Goal: Task Accomplishment & Management: Manage account settings

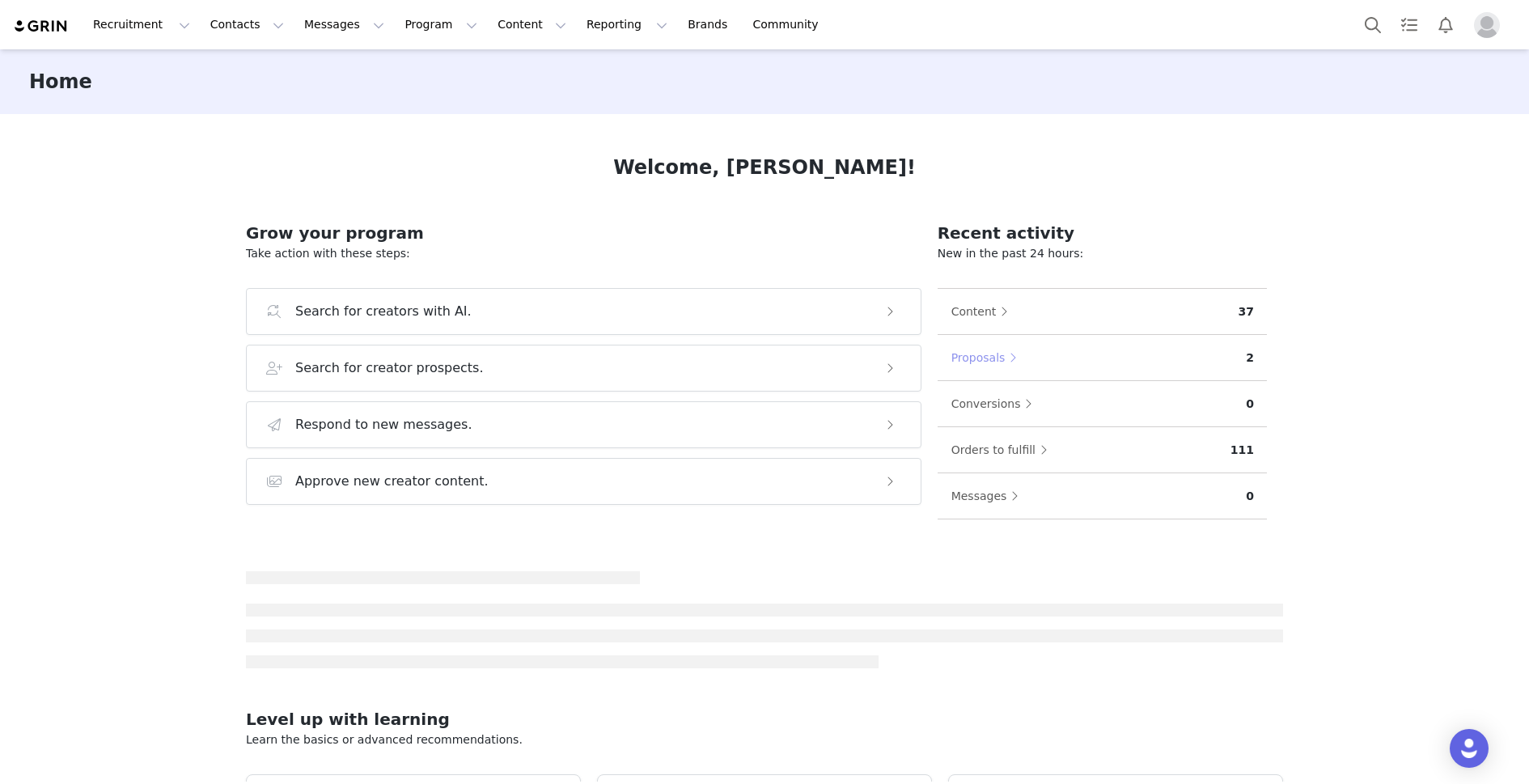
click at [991, 361] on button "Proposals" at bounding box center [988, 357] width 76 height 25
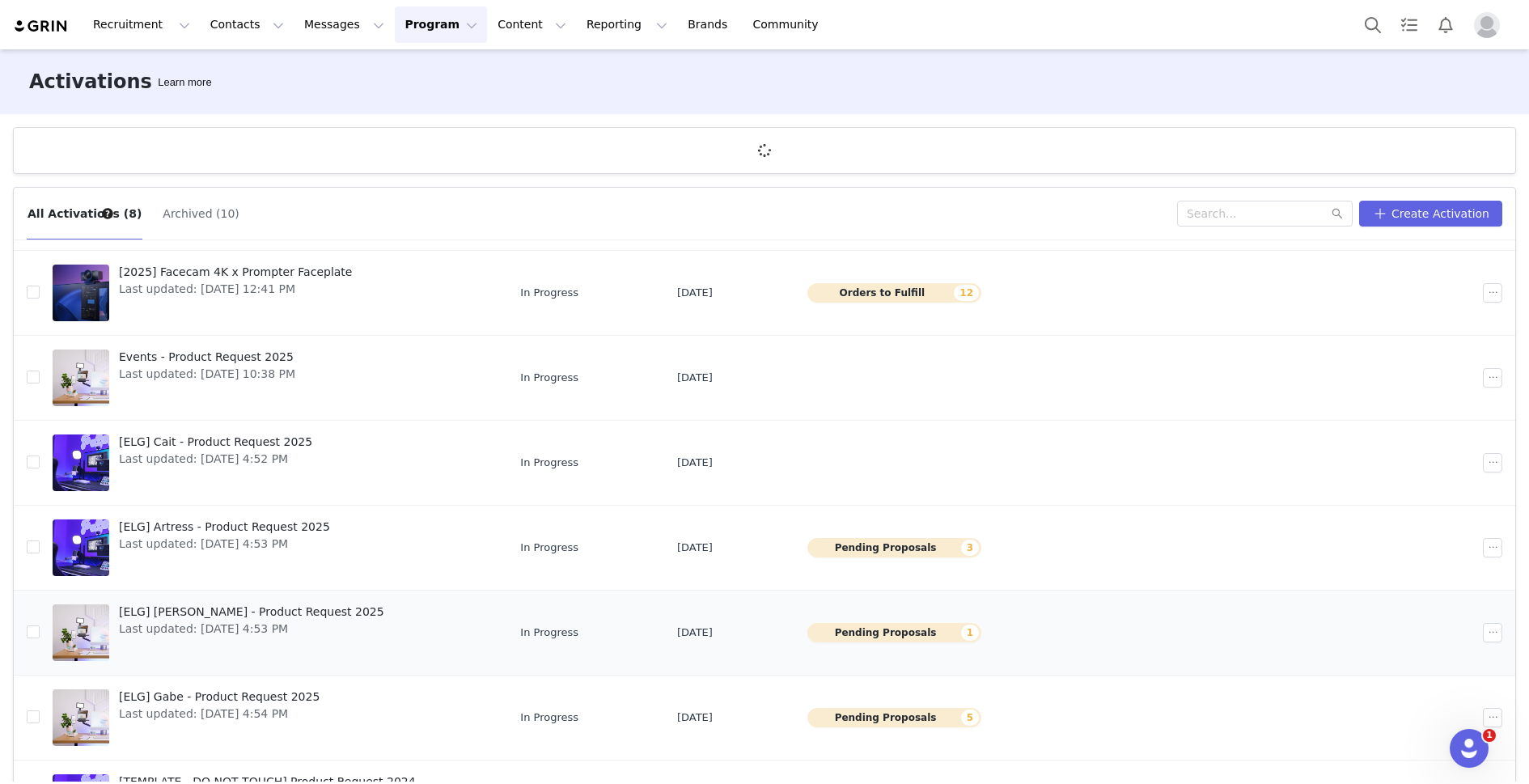
scroll to position [31, 0]
click at [956, 630] on button "Pending Proposals 1" at bounding box center [895, 630] width 174 height 20
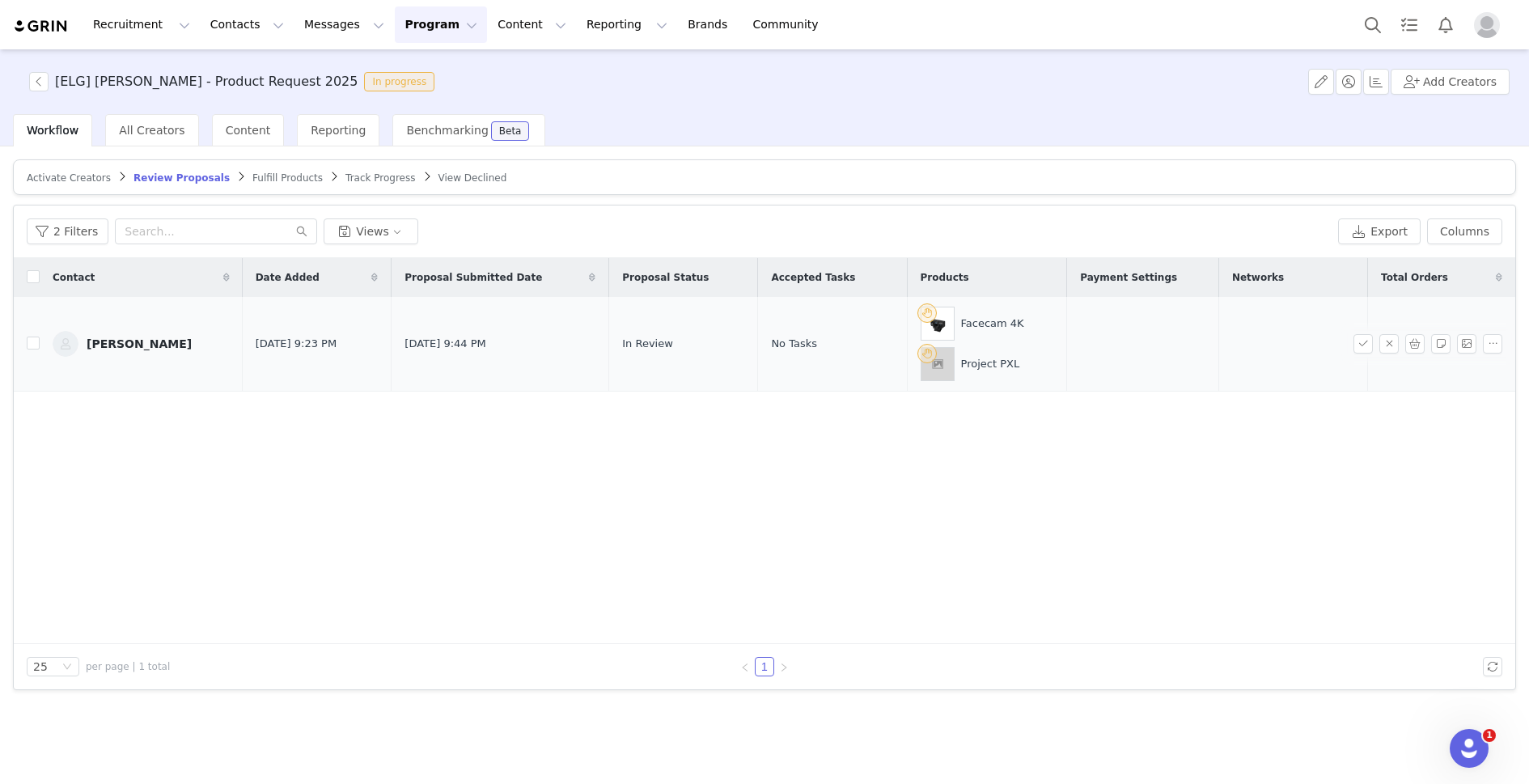
click at [142, 342] on div "[PERSON_NAME]" at bounding box center [139, 344] width 105 height 13
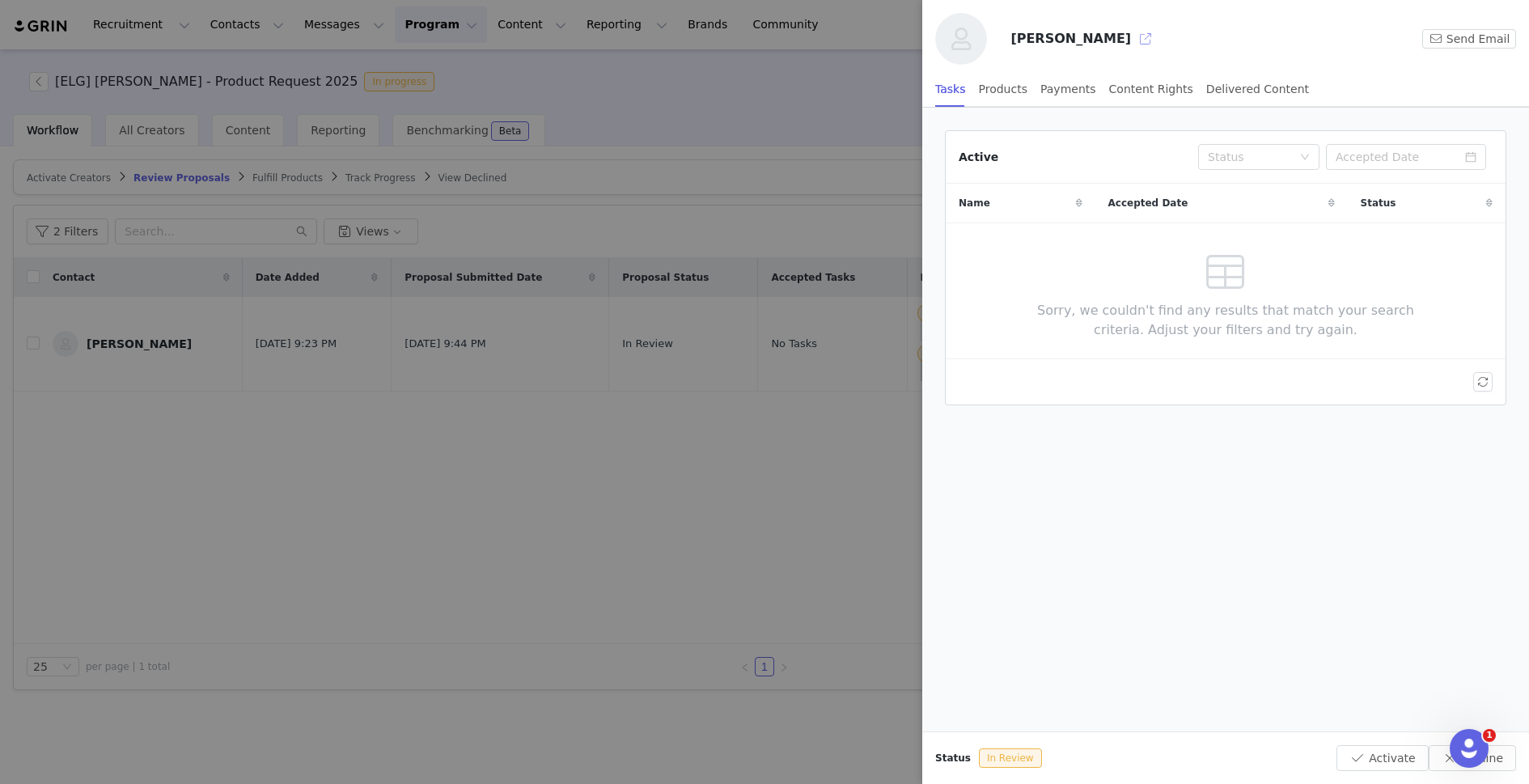
click at [1159, 40] on button "button" at bounding box center [1145, 38] width 25 height 25
click at [763, 276] on div at bounding box center [764, 392] width 1529 height 784
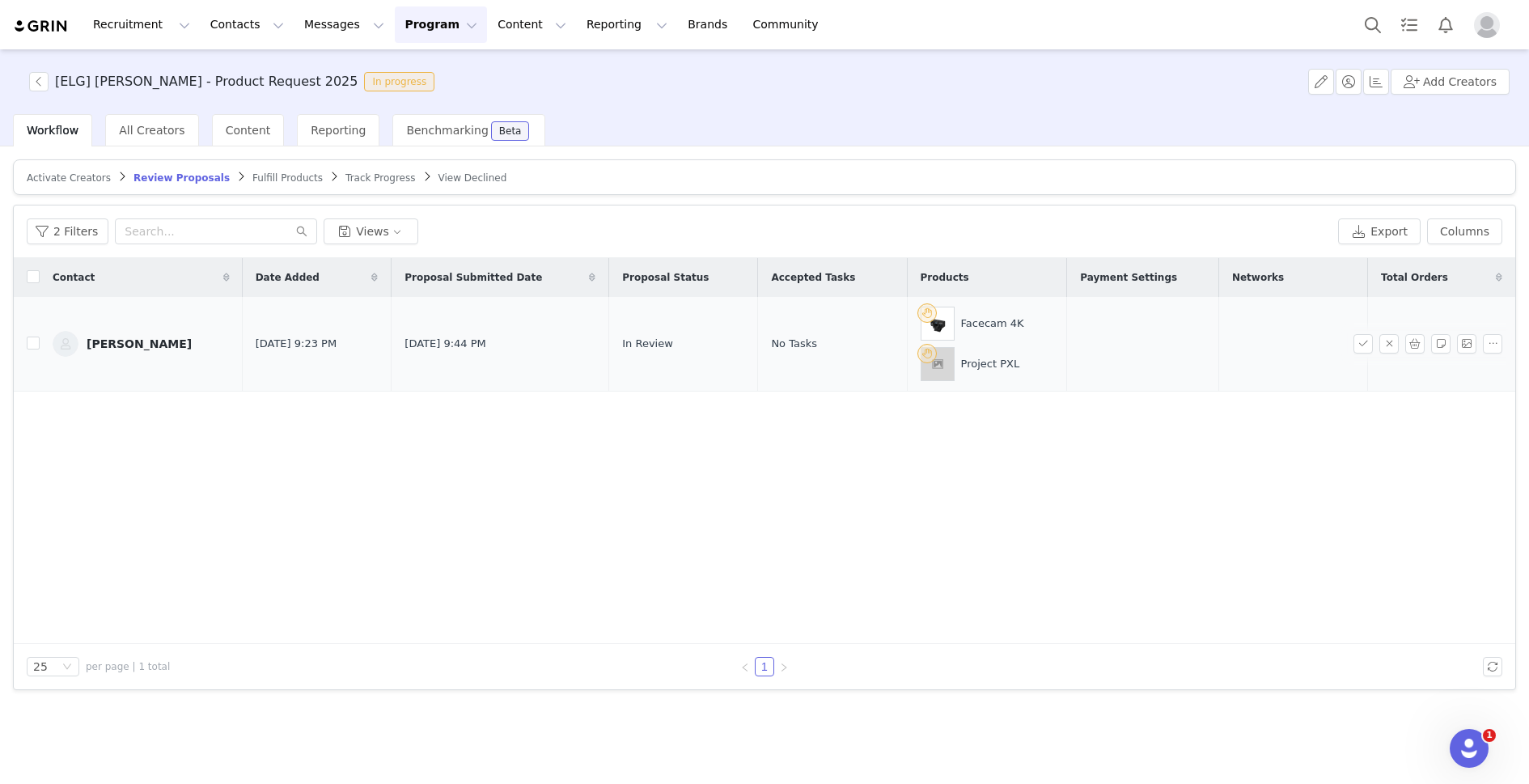
click at [135, 338] on div "[PERSON_NAME]" at bounding box center [139, 344] width 105 height 13
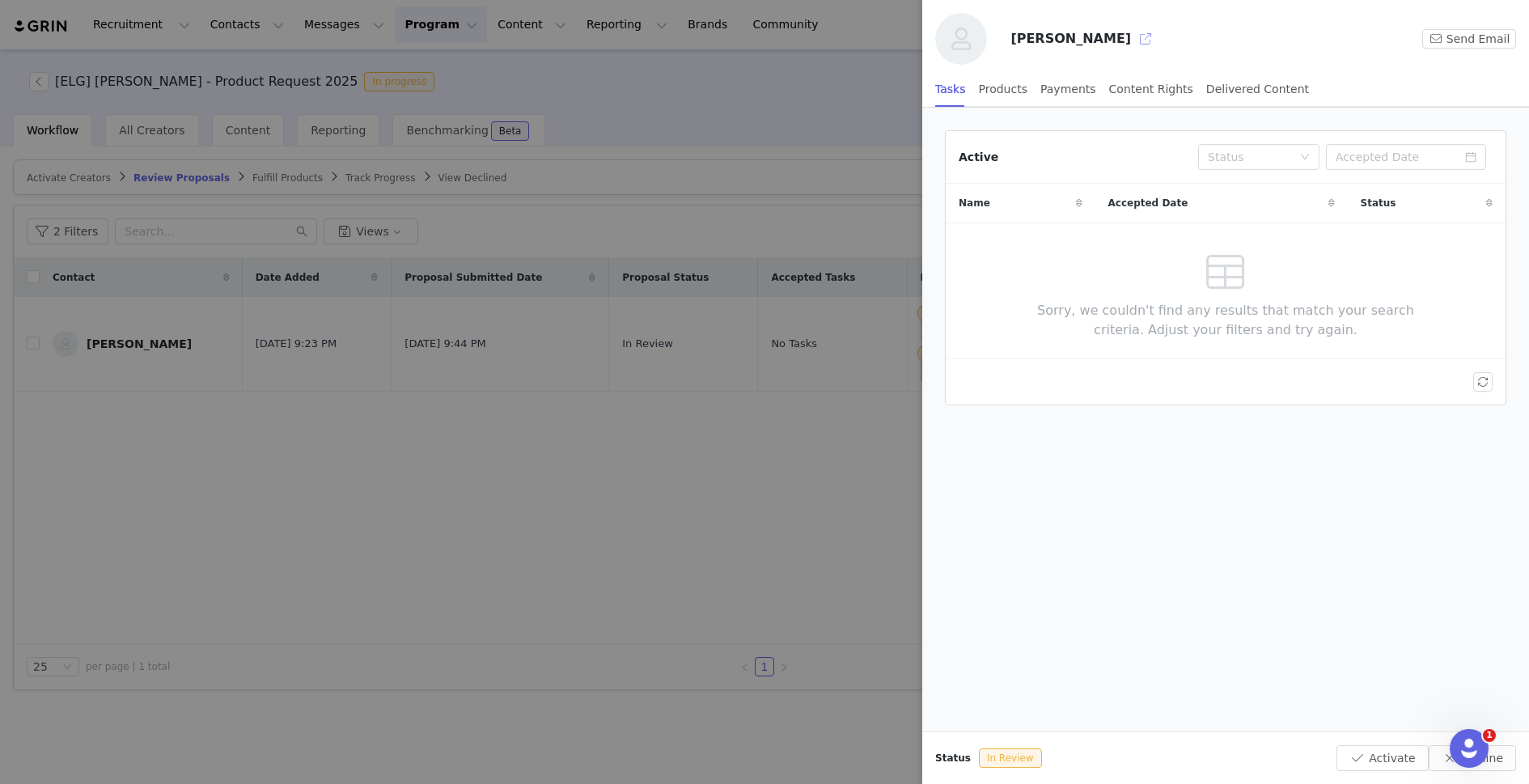
click at [1159, 38] on button "button" at bounding box center [1145, 38] width 25 height 25
click at [685, 474] on div at bounding box center [764, 392] width 1529 height 784
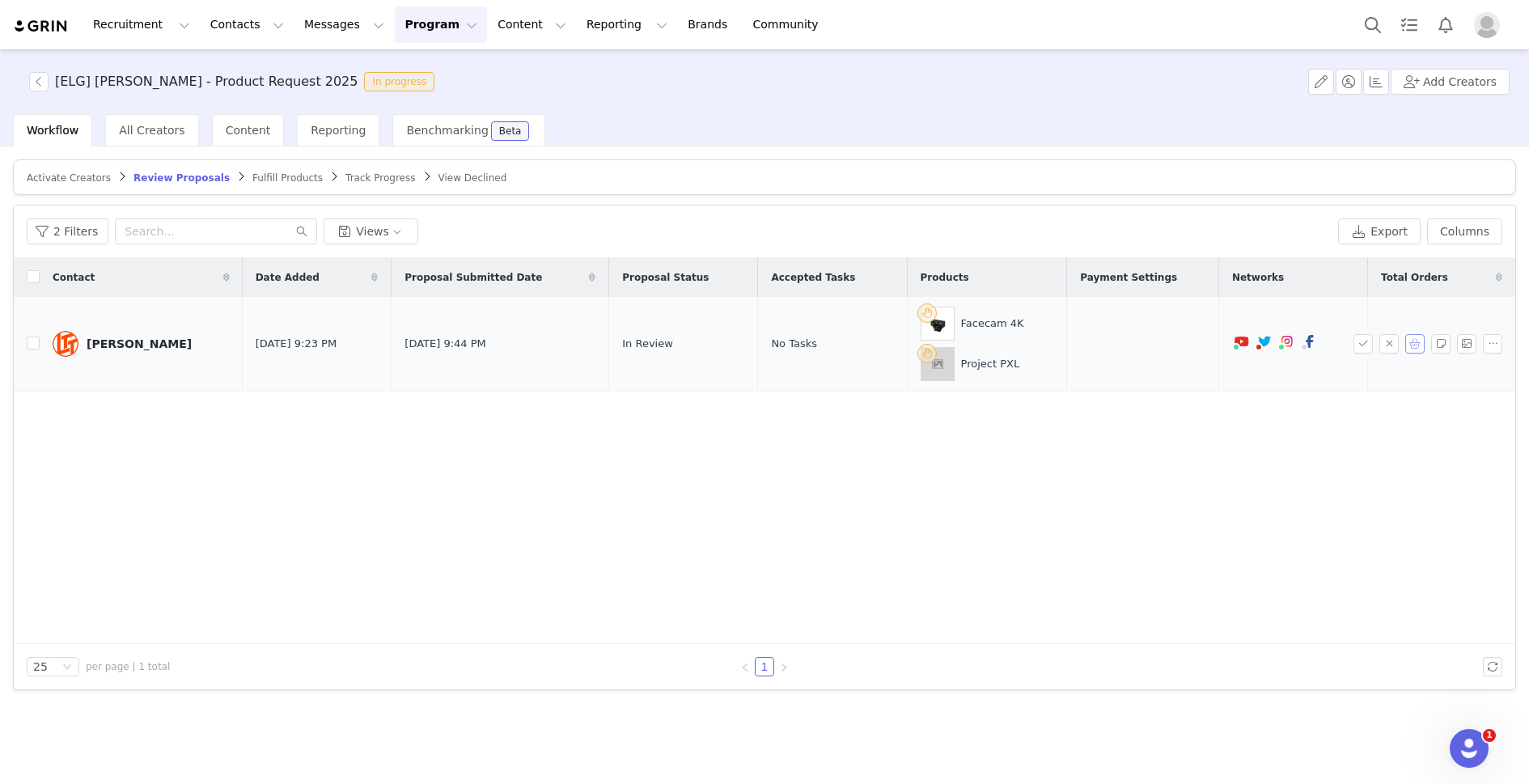
click at [1411, 342] on button "button" at bounding box center [1415, 343] width 20 height 20
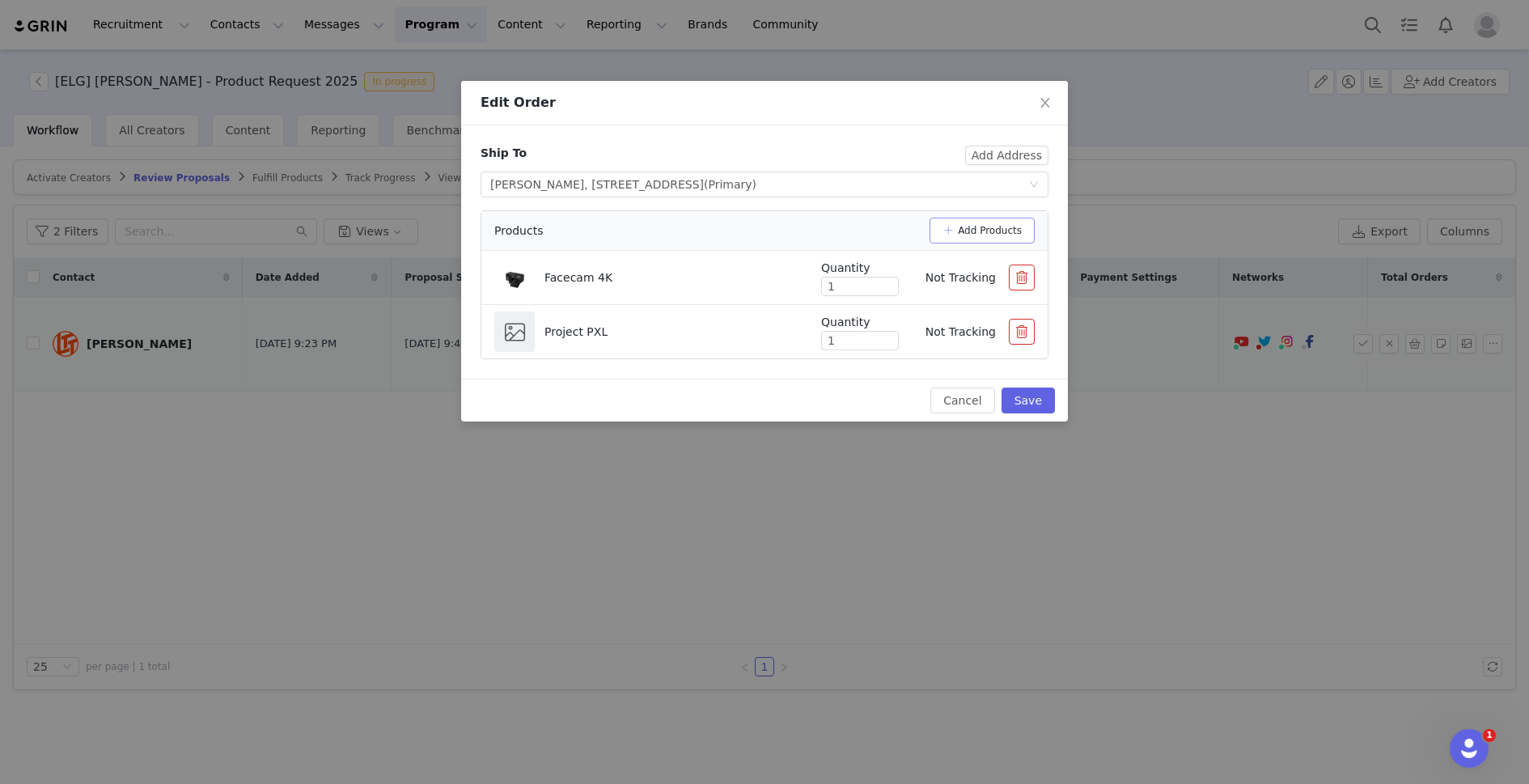
click at [977, 233] on button "Add Products" at bounding box center [982, 230] width 105 height 25
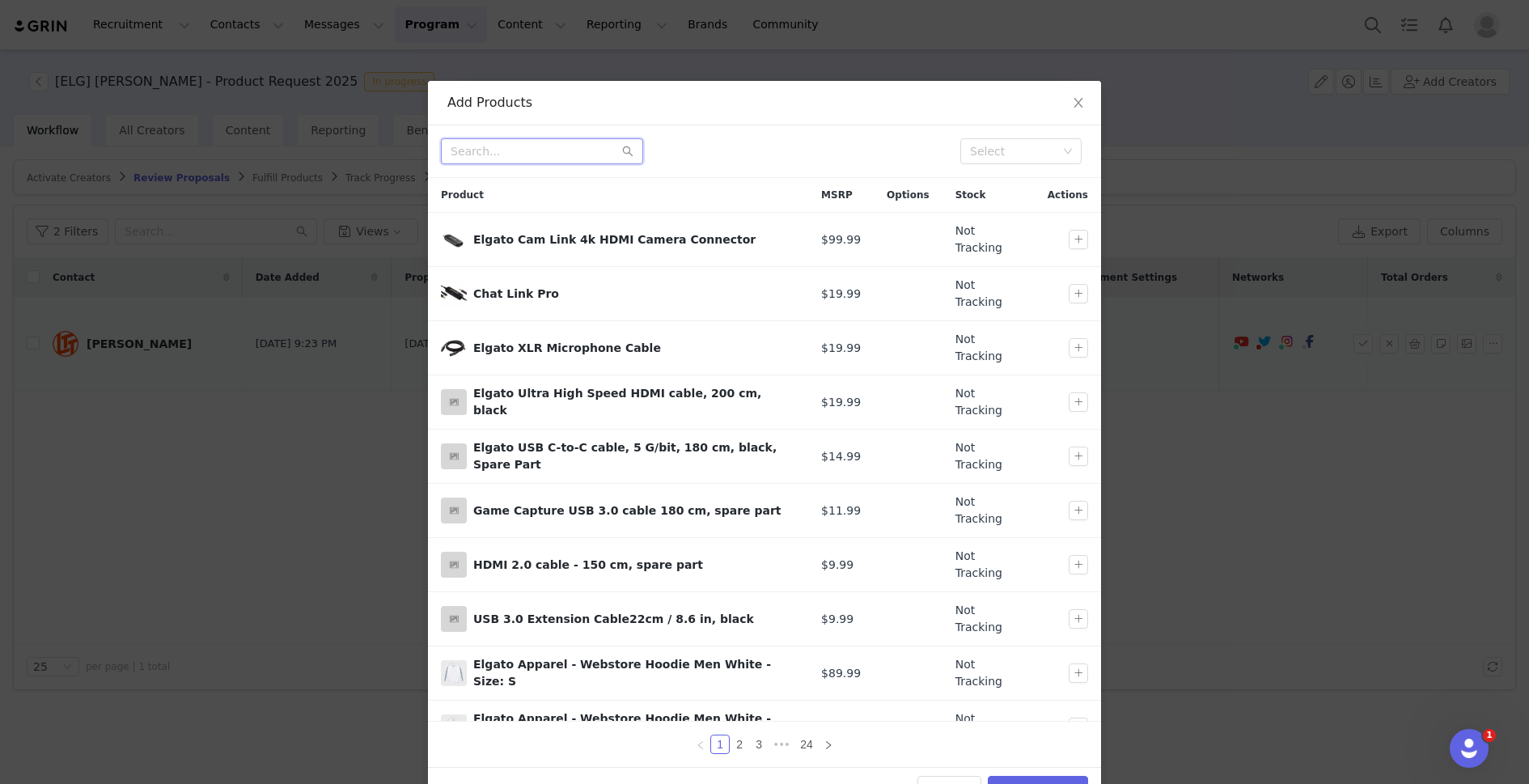
click at [580, 147] on input "text" at bounding box center [542, 151] width 202 height 25
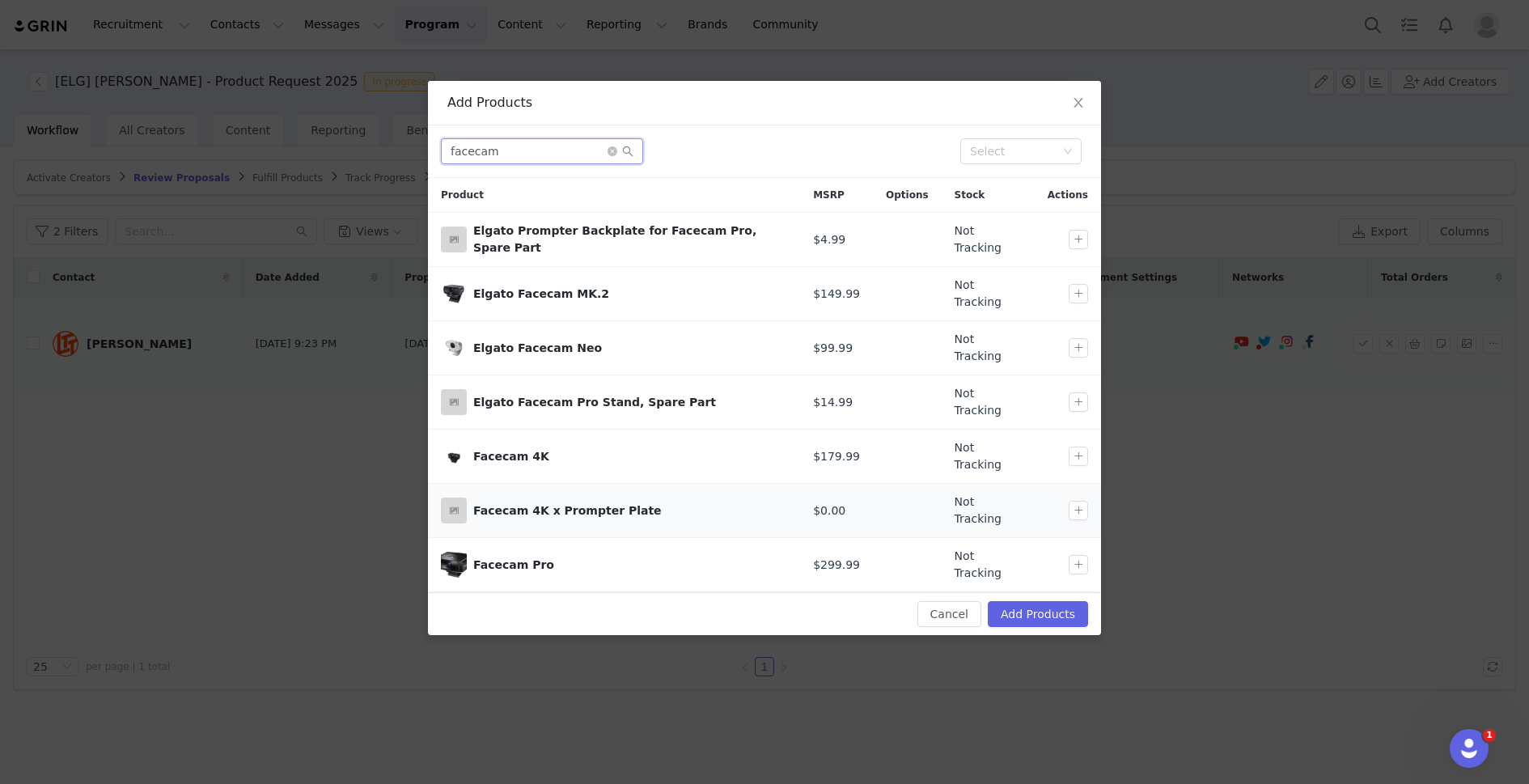
type input "facecam"
click at [456, 497] on img at bounding box center [453, 509] width 25 height 25
click at [1076, 501] on button "button" at bounding box center [1079, 510] width 20 height 20
click at [1026, 601] on button "Add Products" at bounding box center [1038, 613] width 100 height 25
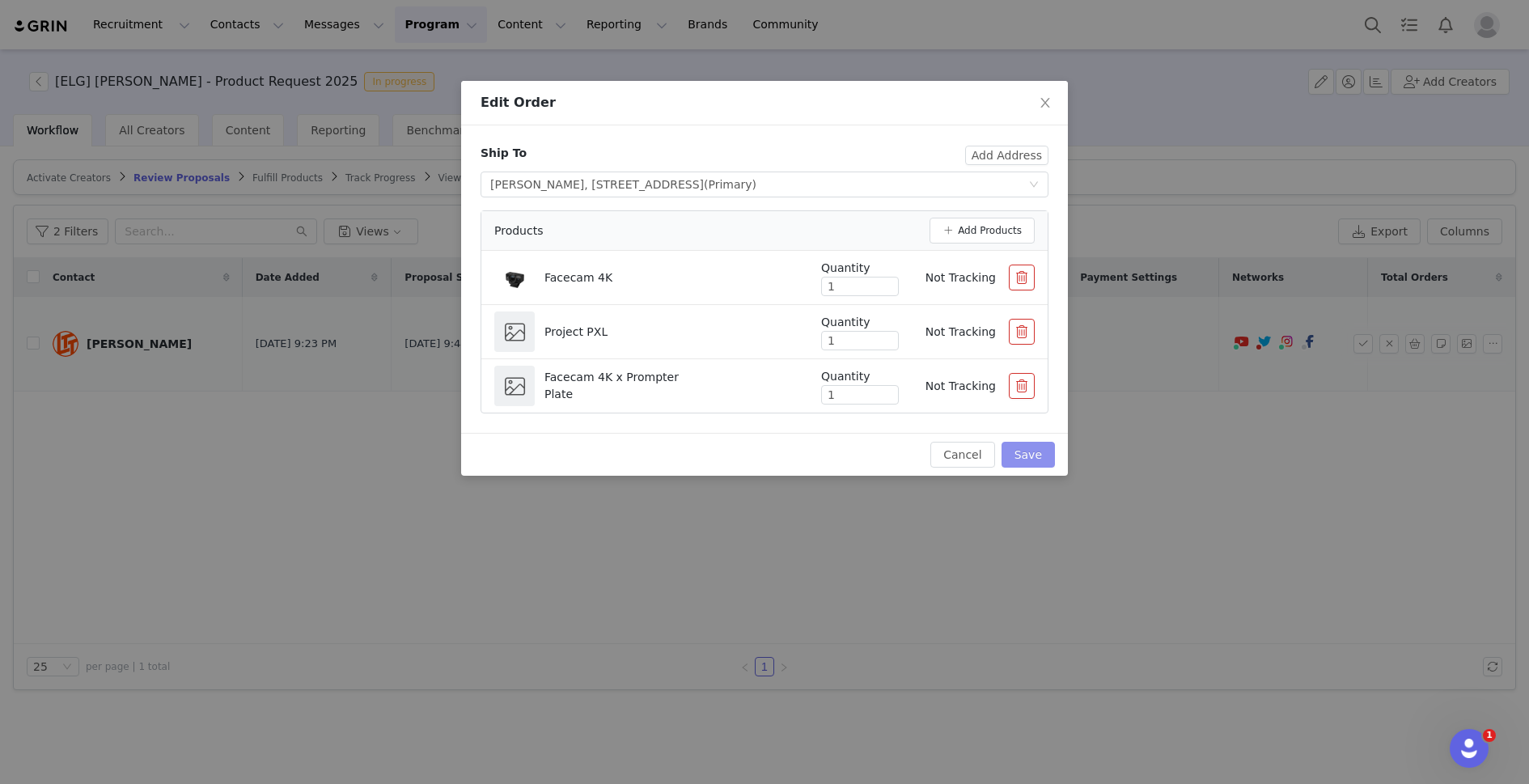
click at [1037, 450] on button "Save" at bounding box center [1028, 454] width 54 height 25
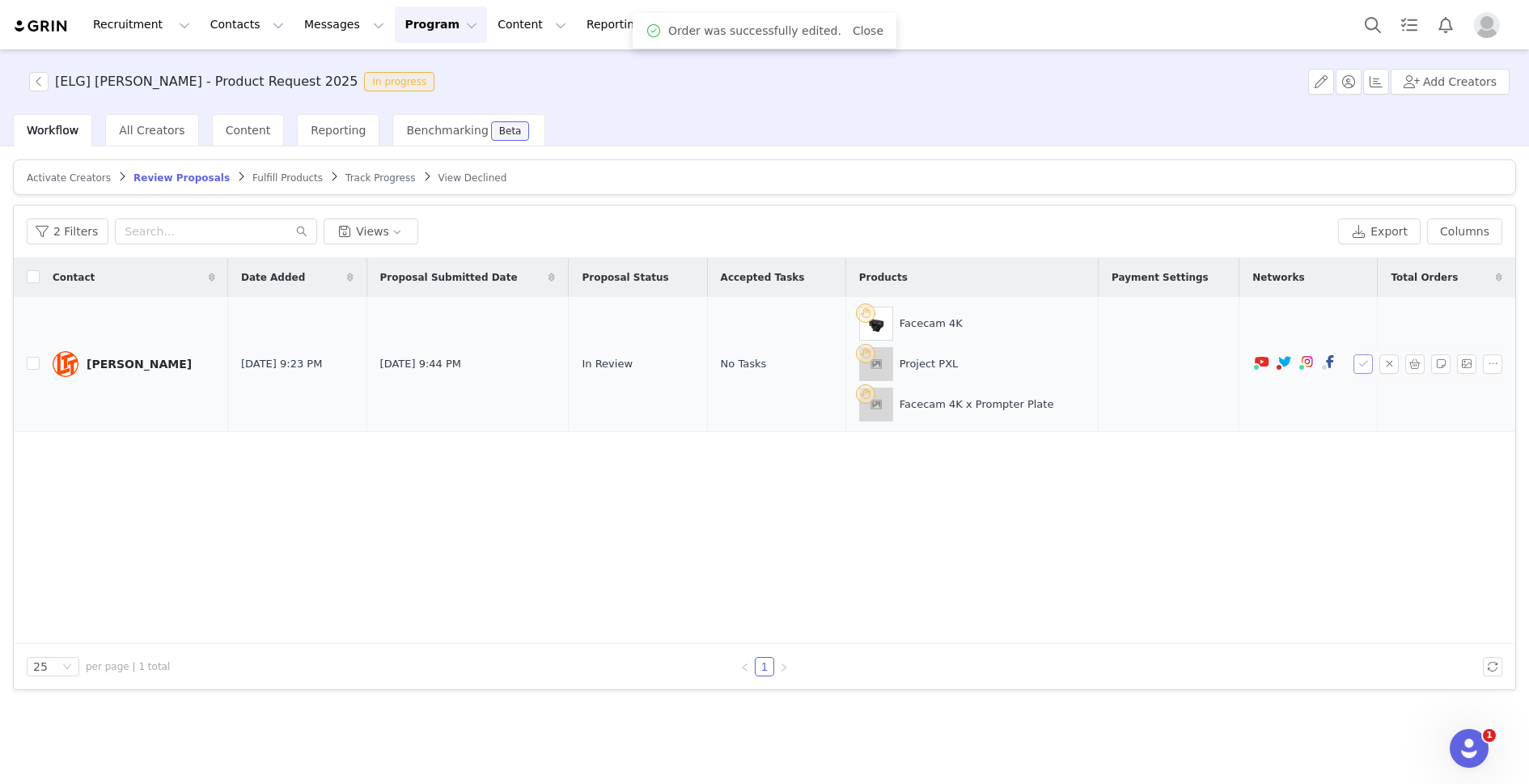
click at [1365, 361] on button "button" at bounding box center [1363, 364] width 20 height 20
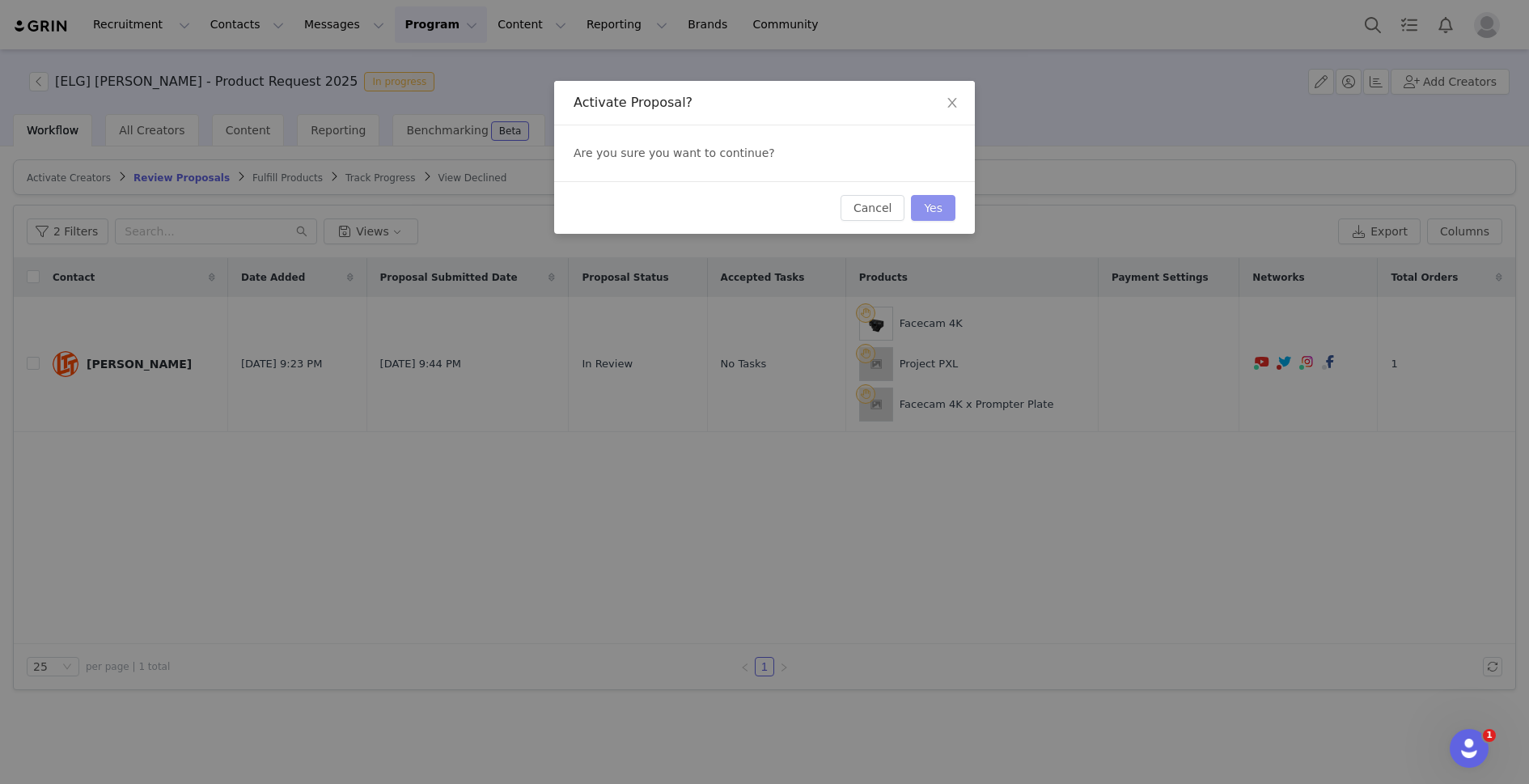
click at [936, 209] on button "Yes" at bounding box center [933, 208] width 44 height 25
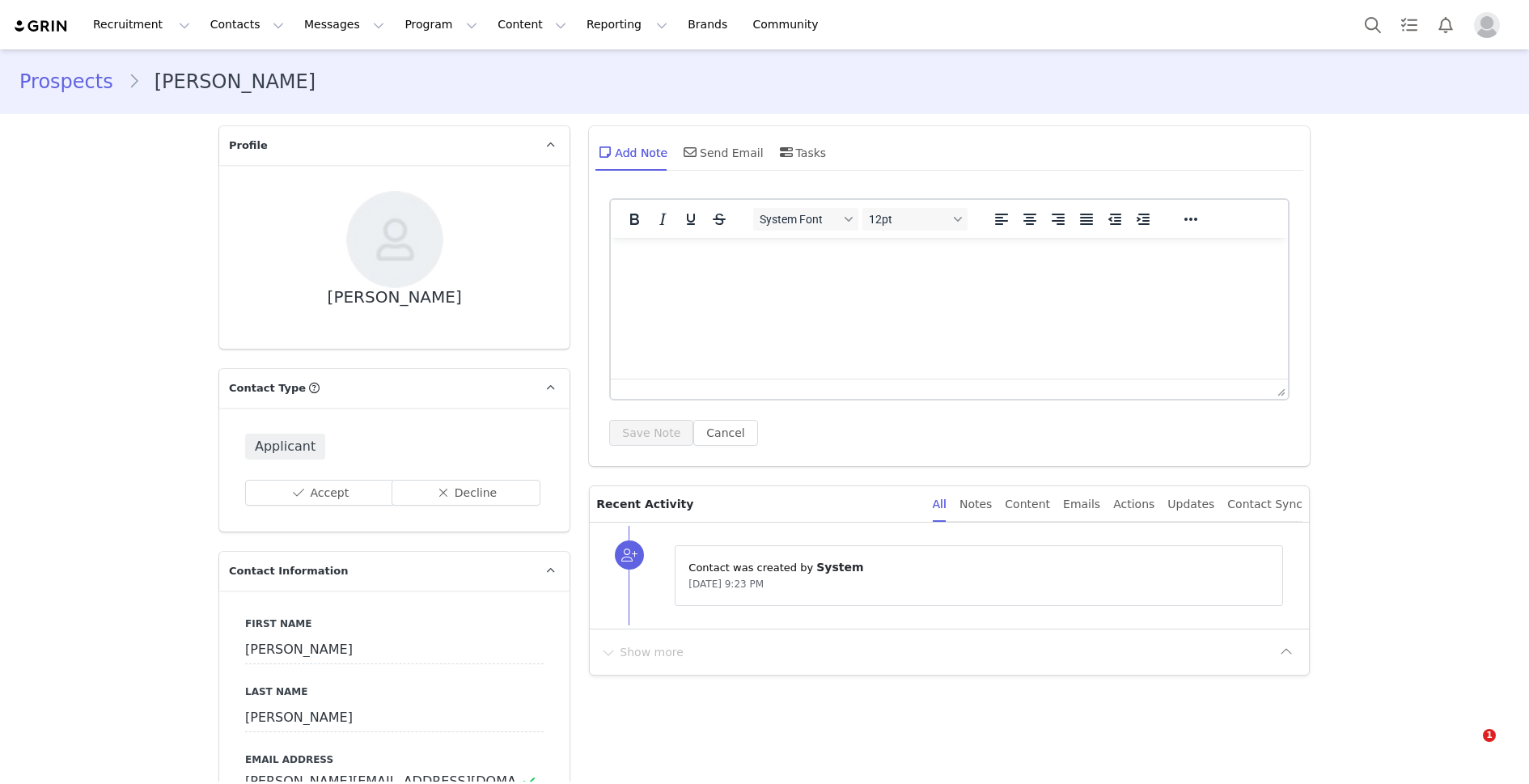
type input "+1 ([GEOGRAPHIC_DATA])"
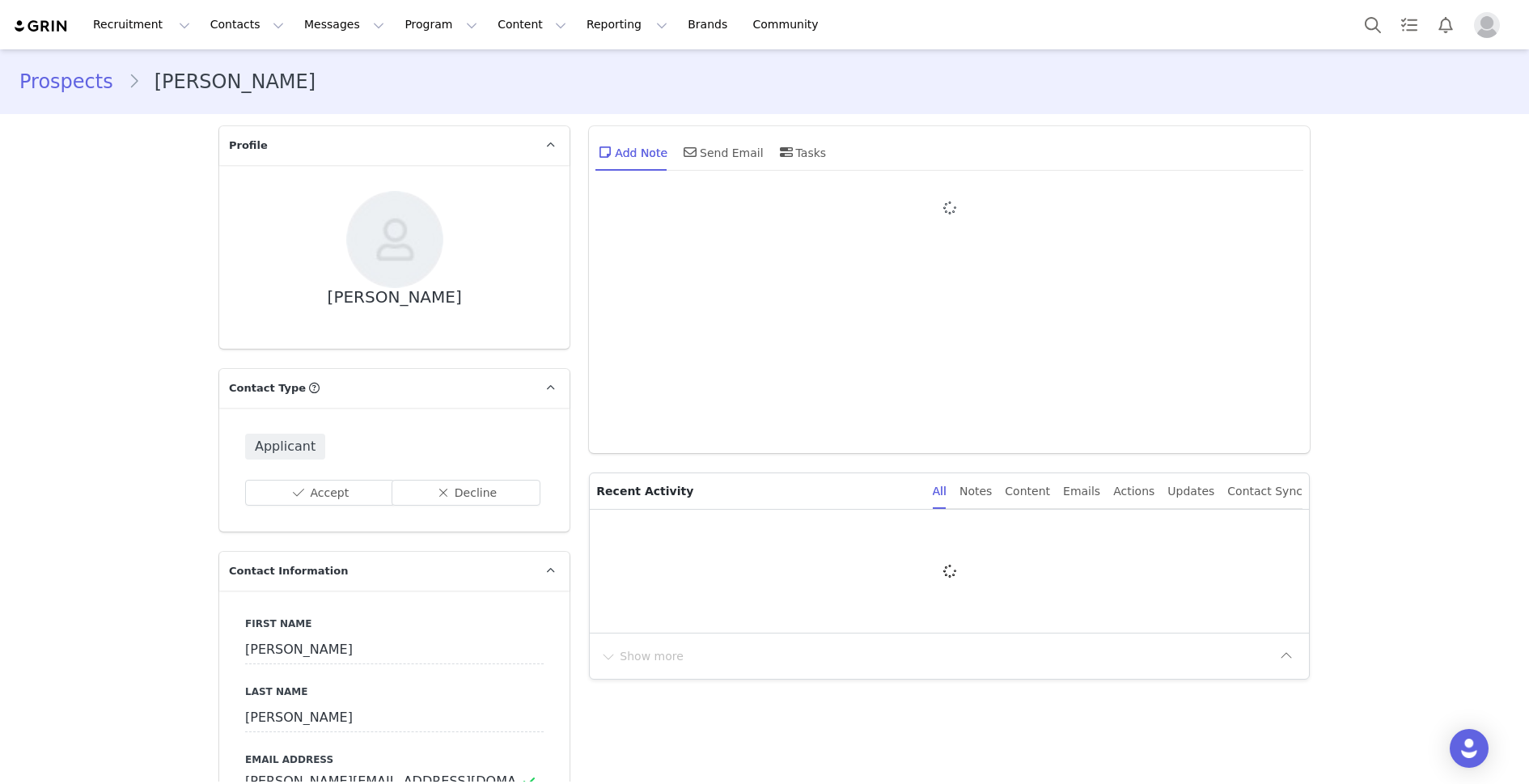
type input "+1 ([GEOGRAPHIC_DATA])"
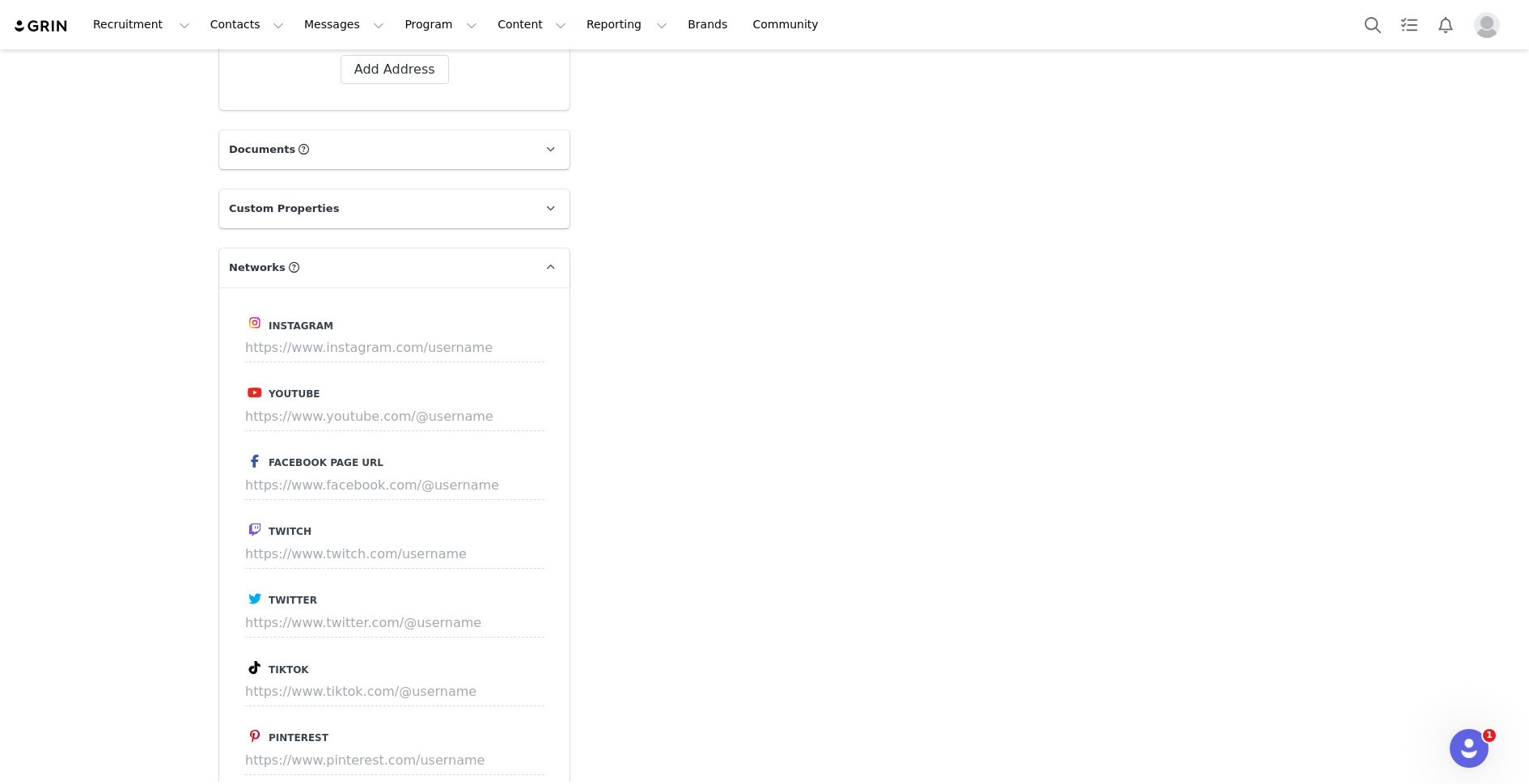
scroll to position [1343, 0]
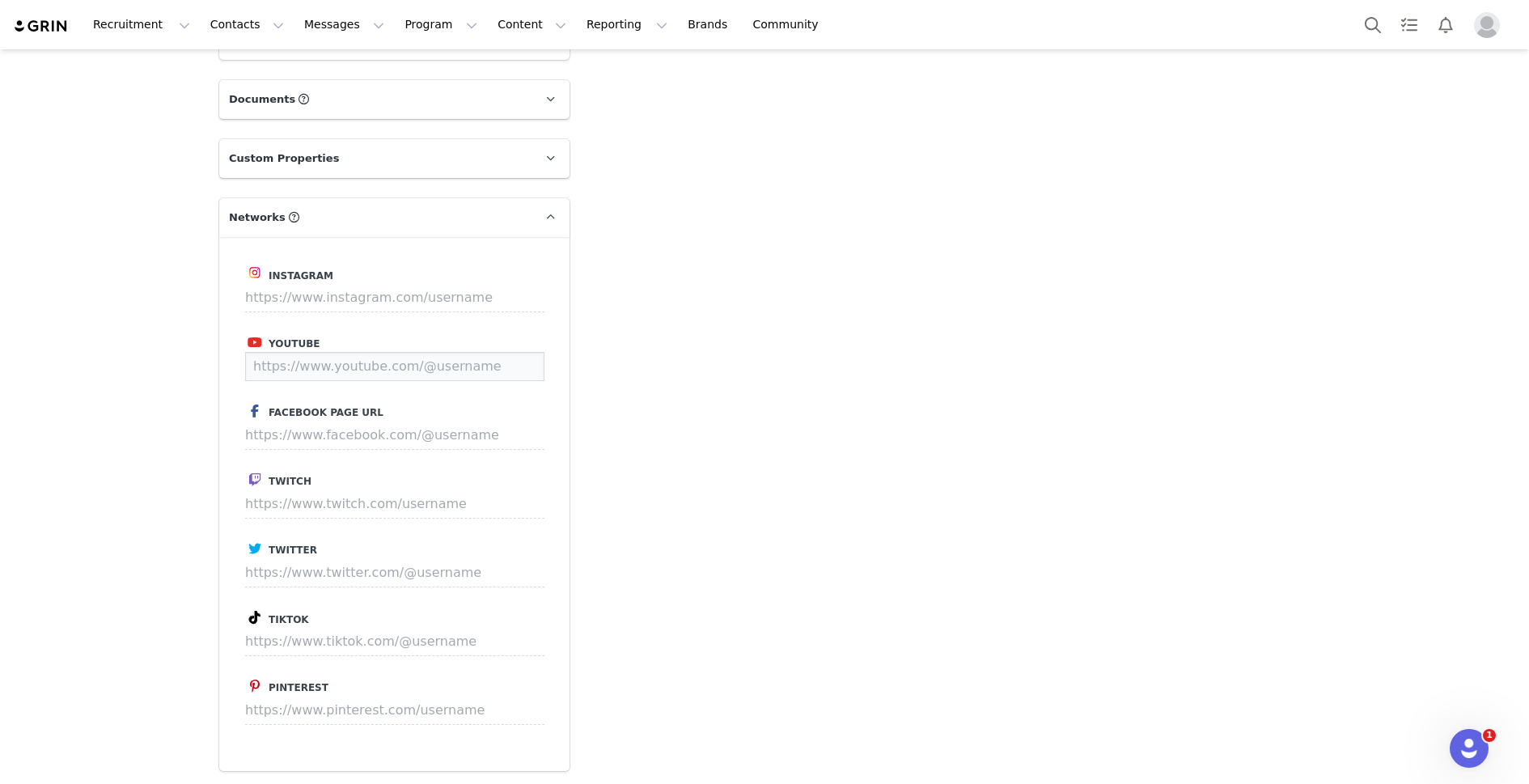
click at [275, 371] on input at bounding box center [395, 366] width 299 height 29
paste input "https://www.youtube.com/user/LinusTechTips"
type input "https://www.youtube.com/user/LinusTechTips"
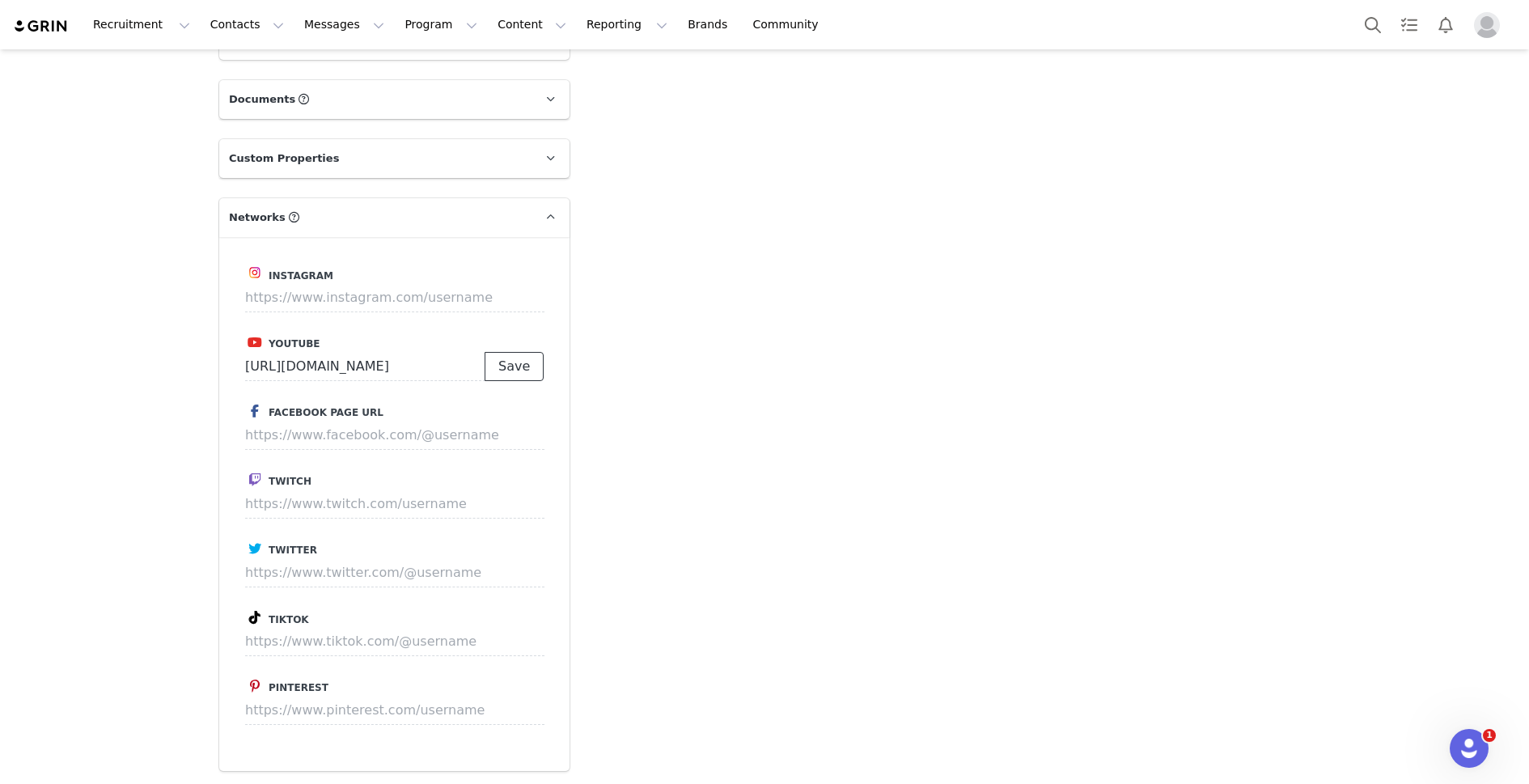
click at [530, 366] on button "Save" at bounding box center [514, 366] width 59 height 29
click at [310, 570] on input at bounding box center [395, 573] width 299 height 29
paste input "https://x.com/LinusTech"
drag, startPoint x: 468, startPoint y: 574, endPoint x: 388, endPoint y: 569, distance: 80.2
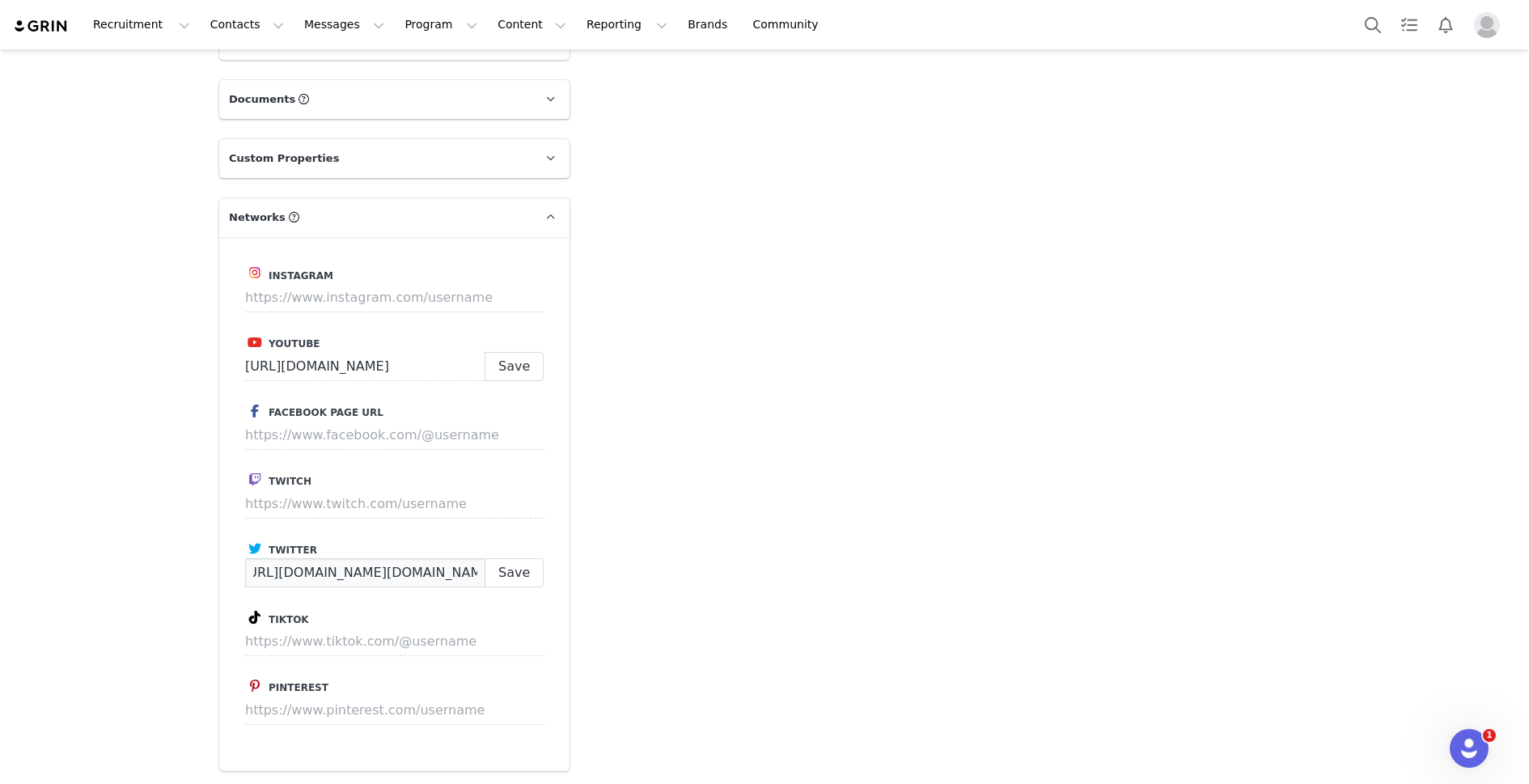
click at [388, 569] on input "https://www.twitter.com/https://x.com/LinusTech" at bounding box center [365, 573] width 241 height 29
type input "https://www.twitter.com/LinusTech"
click at [525, 575] on button "Save" at bounding box center [514, 573] width 59 height 29
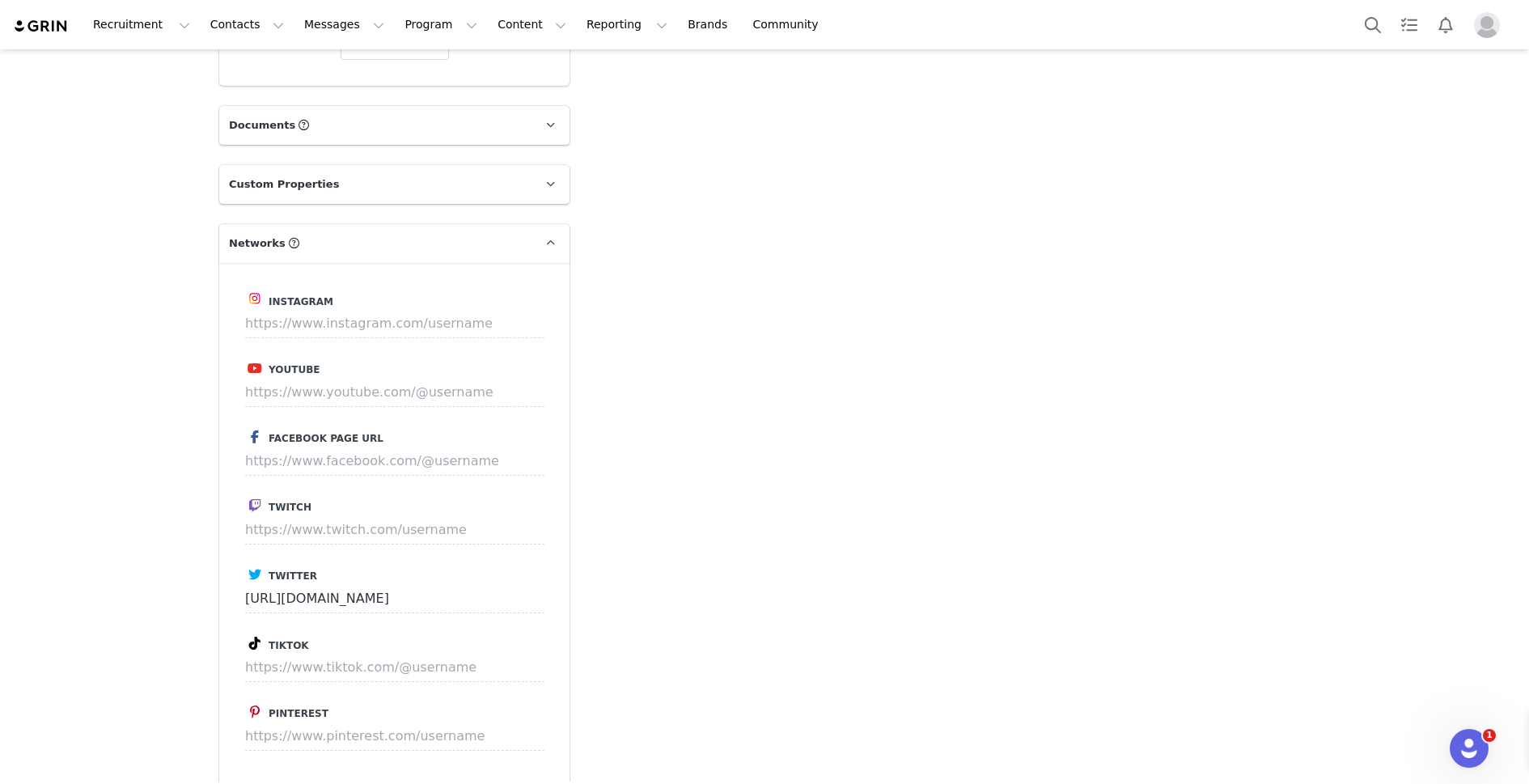
scroll to position [1368, 0]
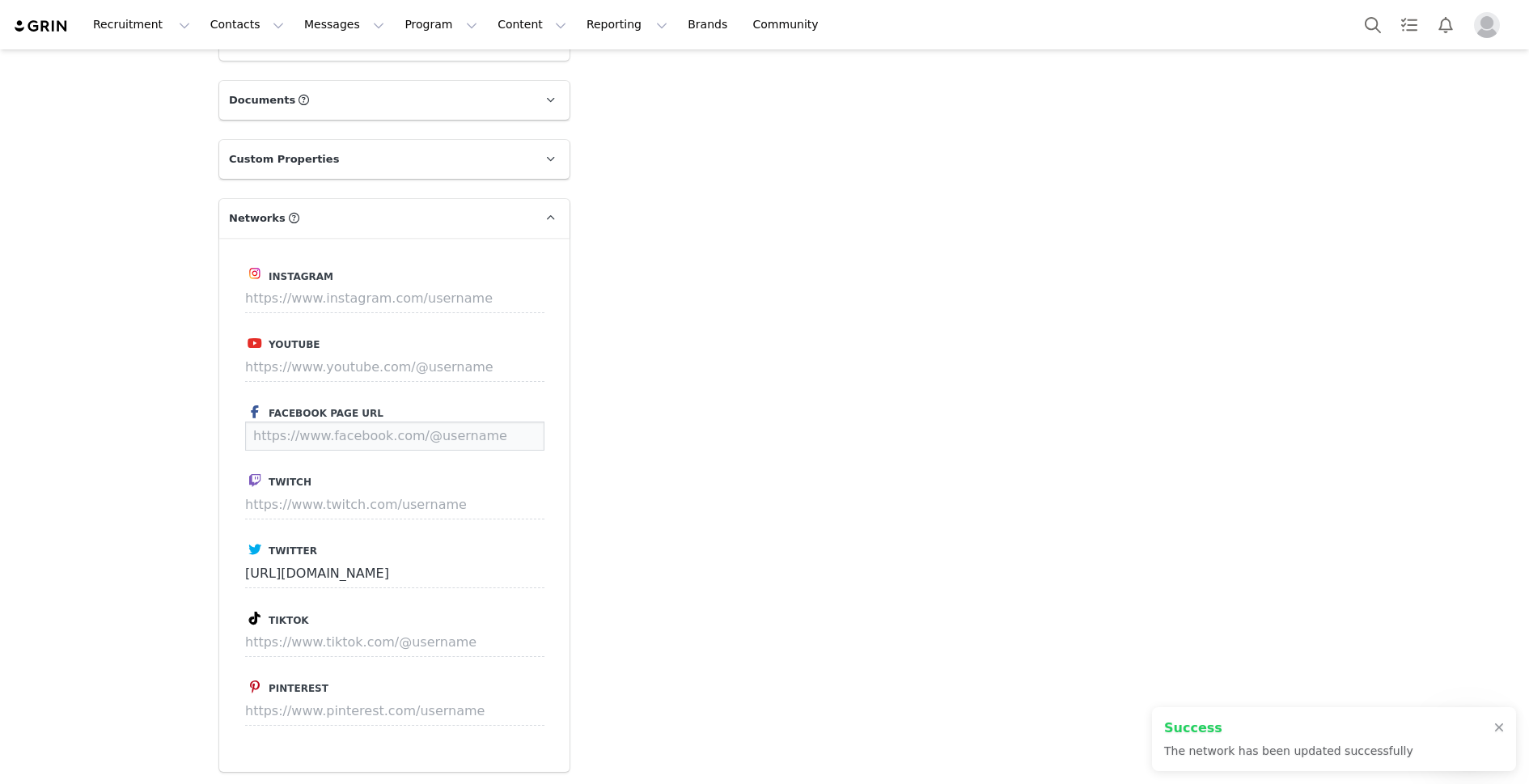
click at [283, 429] on input at bounding box center [395, 436] width 299 height 29
paste input "https://www.facebook.com/LinusTech/"
type input "https://www.facebook.com/LinusTech/"
click at [511, 436] on button "Save" at bounding box center [514, 436] width 59 height 29
type input "https://www.facebook.com/LinusTech"
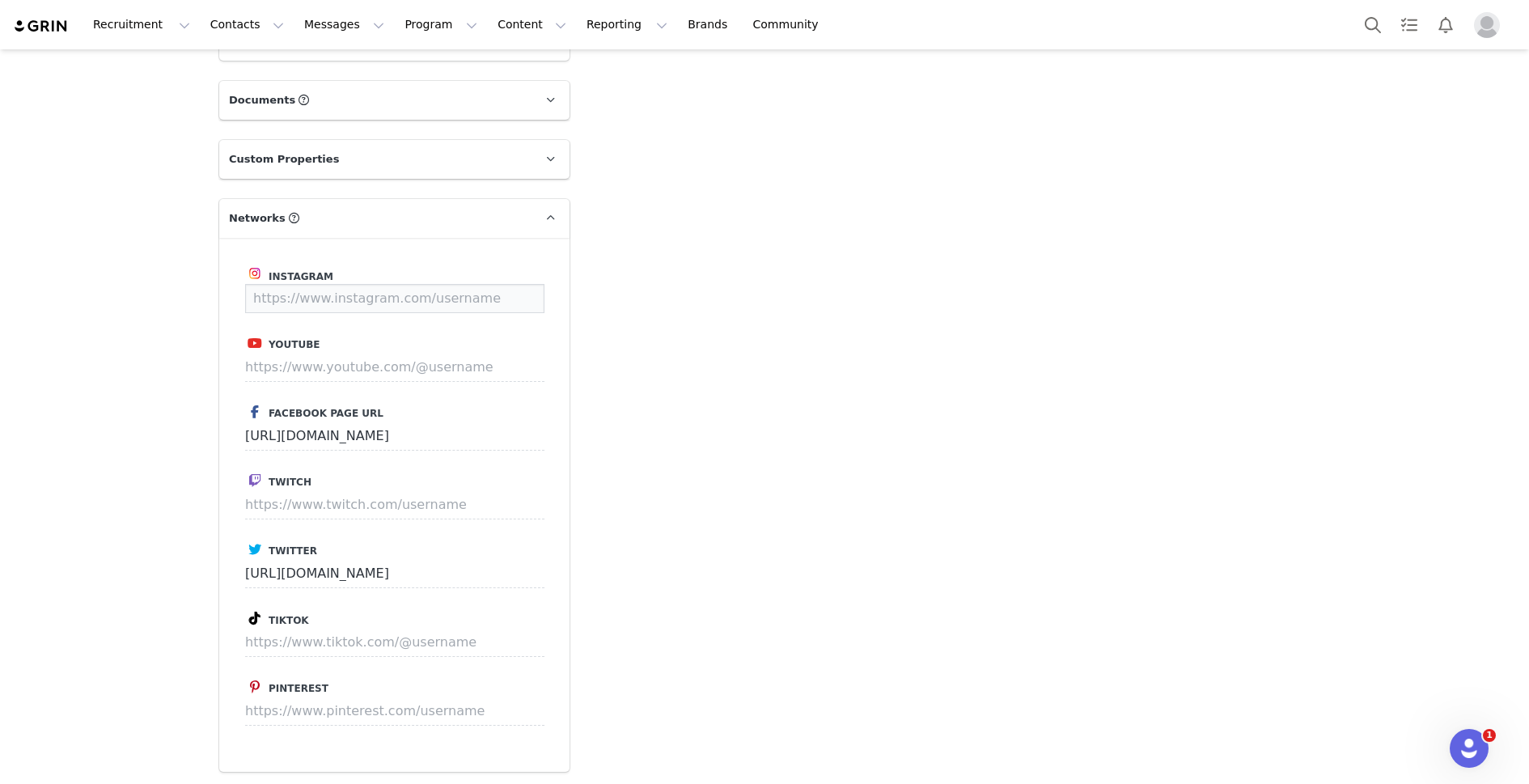
click at [292, 309] on input at bounding box center [395, 298] width 299 height 29
paste input "https://www.instagram.com/linustech/"
type input "https://www.instagram.com/linustech/"
click at [516, 293] on button "Save" at bounding box center [514, 298] width 59 height 29
click at [370, 374] on input at bounding box center [395, 367] width 299 height 29
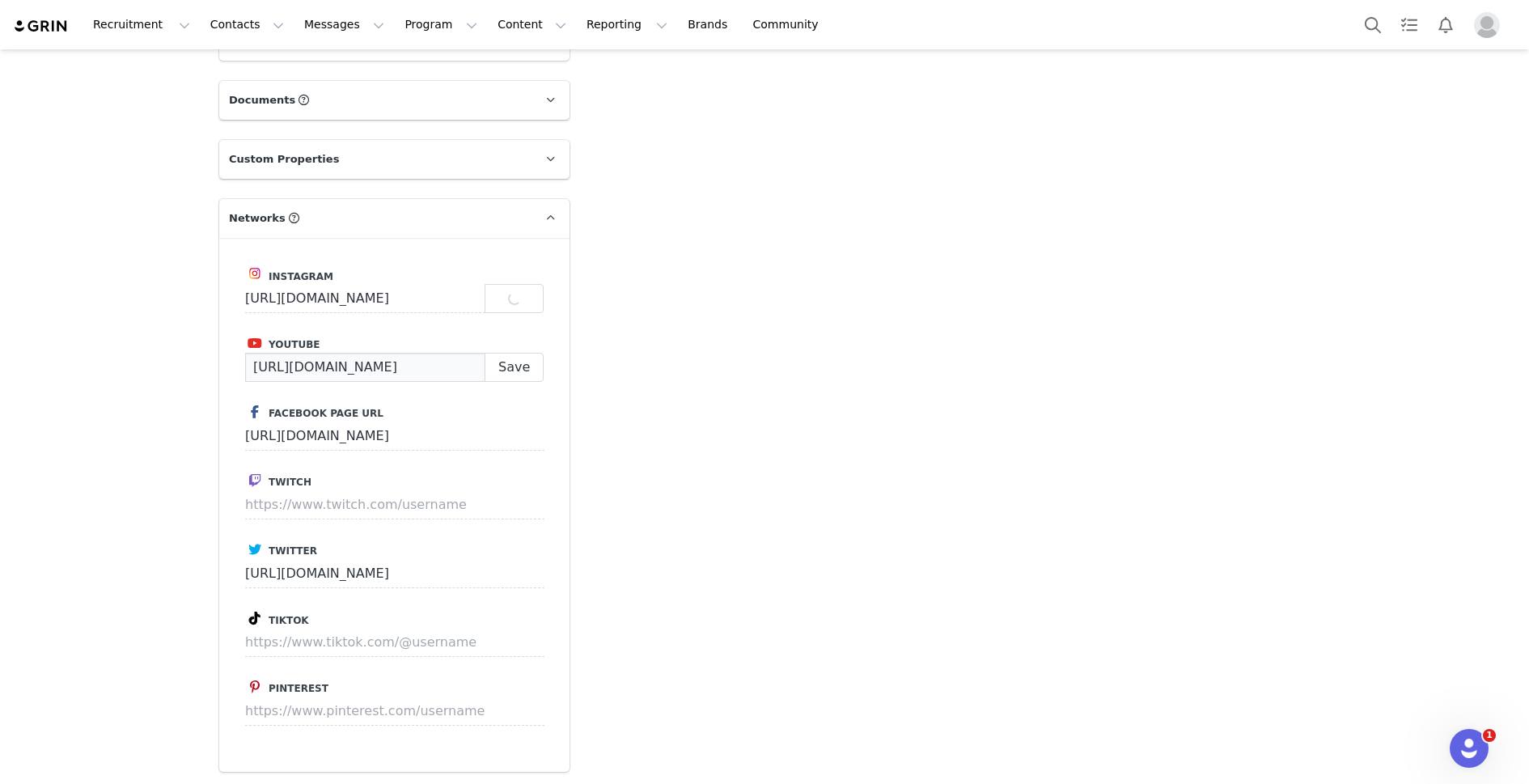
paste input "https://www.instagram.com/linustech/"
type input "https://www.youtube.com/https://www.instagram.com/linustech/"
type input "https://www.instagram.com/linustech"
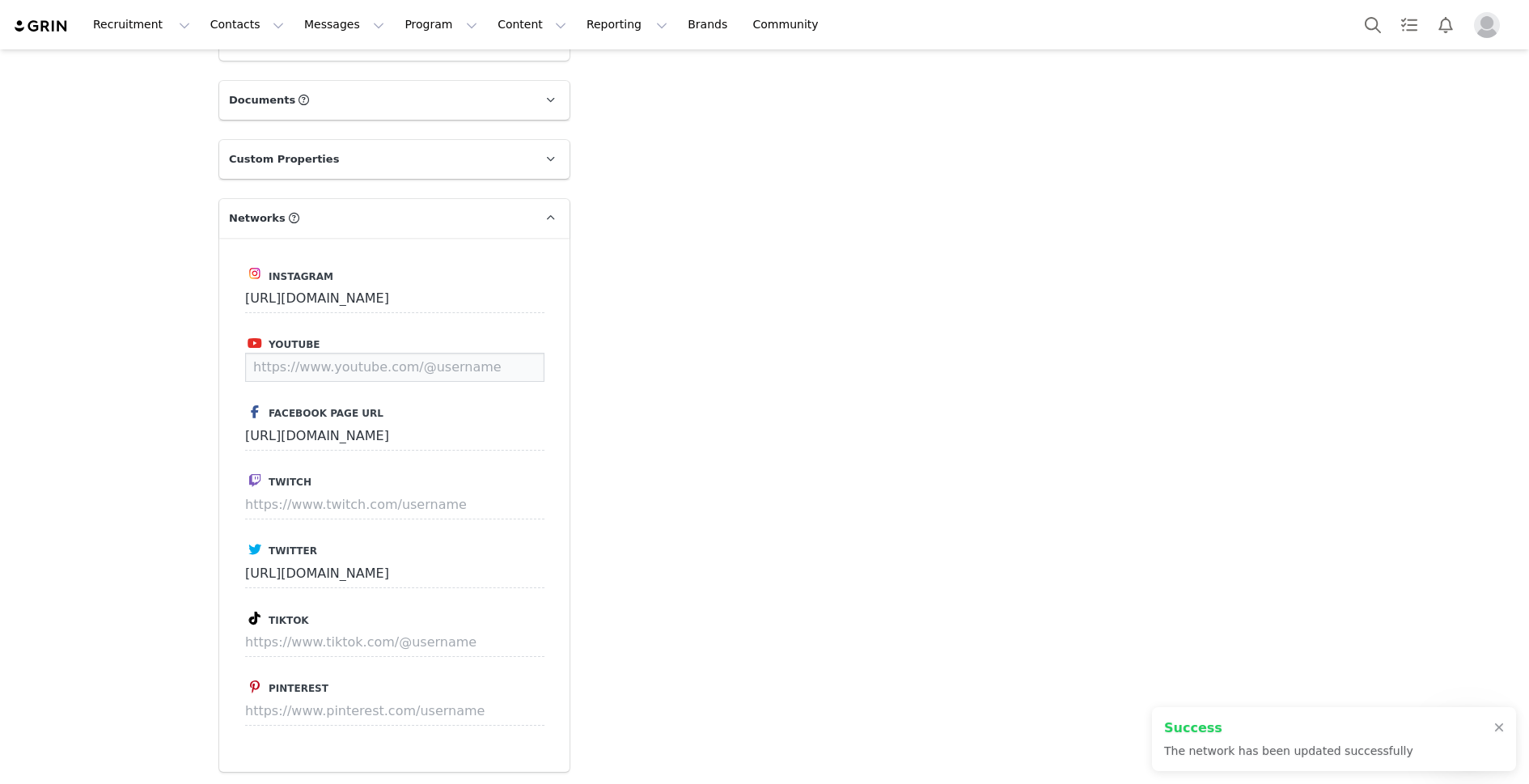
click at [361, 377] on input at bounding box center [395, 367] width 299 height 29
paste input "https://www.instagram.com/linustech/"
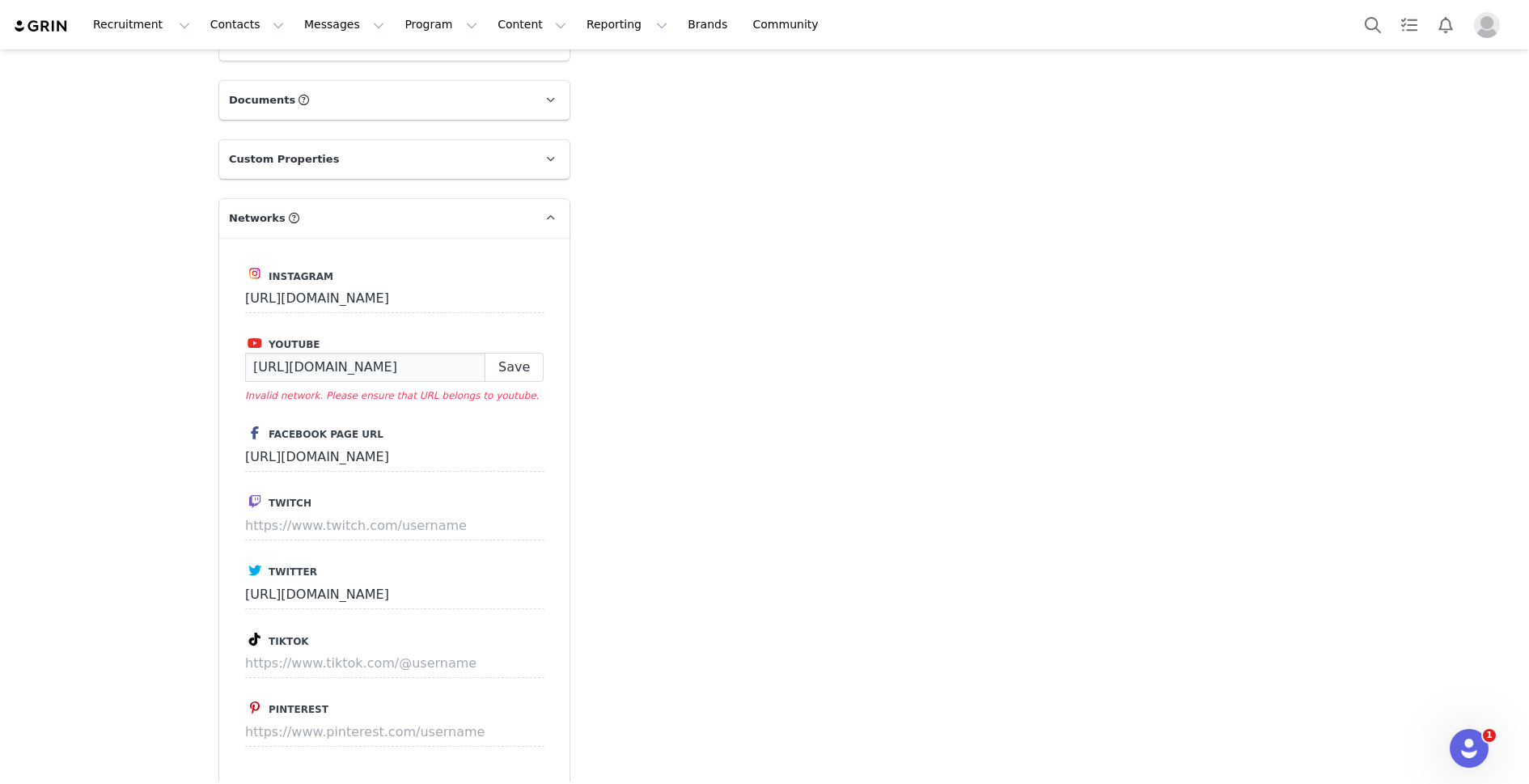
drag, startPoint x: 418, startPoint y: 364, endPoint x: 185, endPoint y: 344, distance: 233.9
click at [180, 349] on div "Prospects Sven Peters-Roeterdink Profile Sven Peters-Roeterdink 1.7M followers …" at bounding box center [764, 248] width 1529 height 3286
type input "wwlinustech/"
type input "."
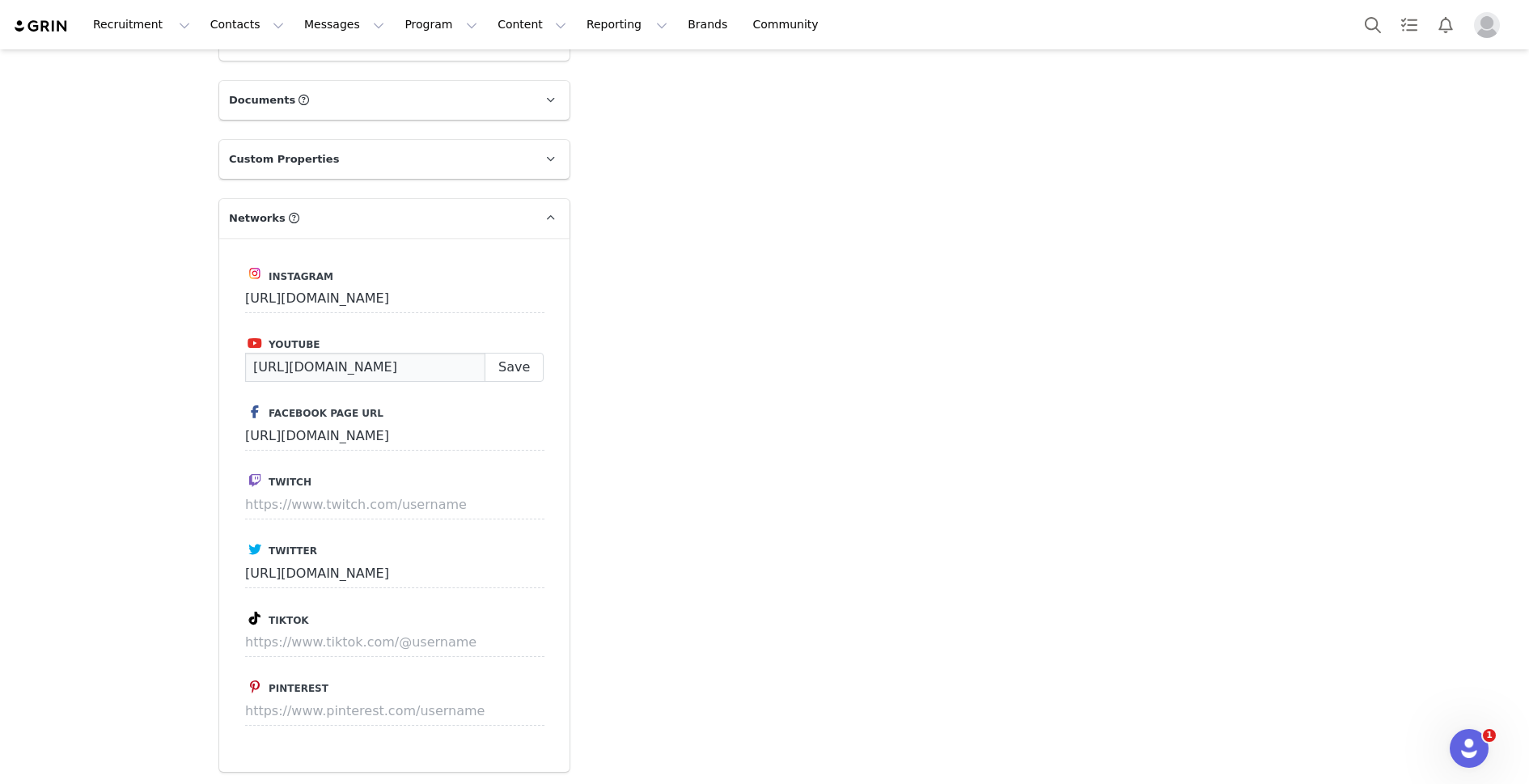
type input "https://www.youtube.com/linustech"
paste input "https://www.youtube.com/user/LinusTechTips"
click at [521, 371] on button "Save" at bounding box center [514, 367] width 59 height 29
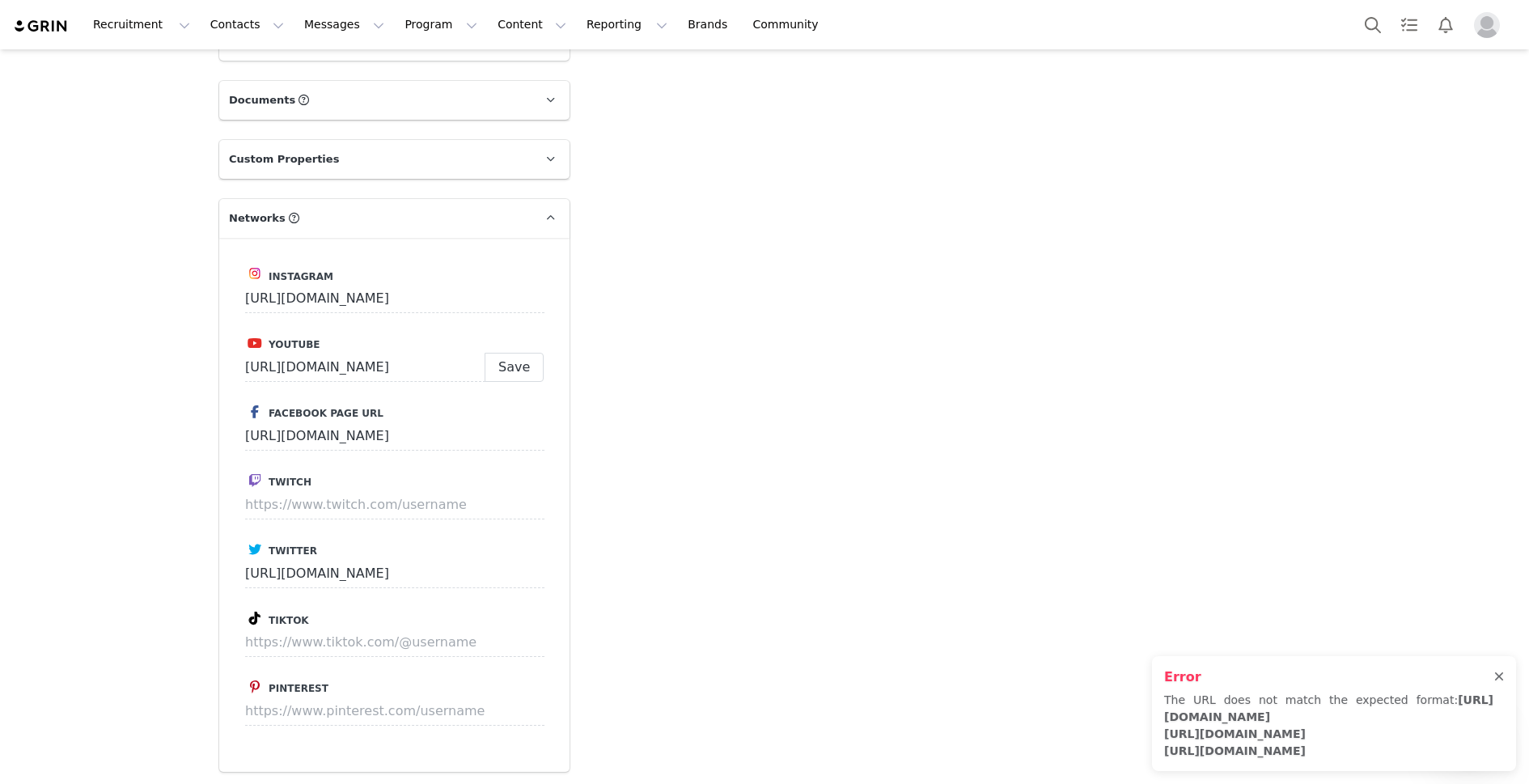
click at [1504, 676] on div at bounding box center [1500, 677] width 9 height 13
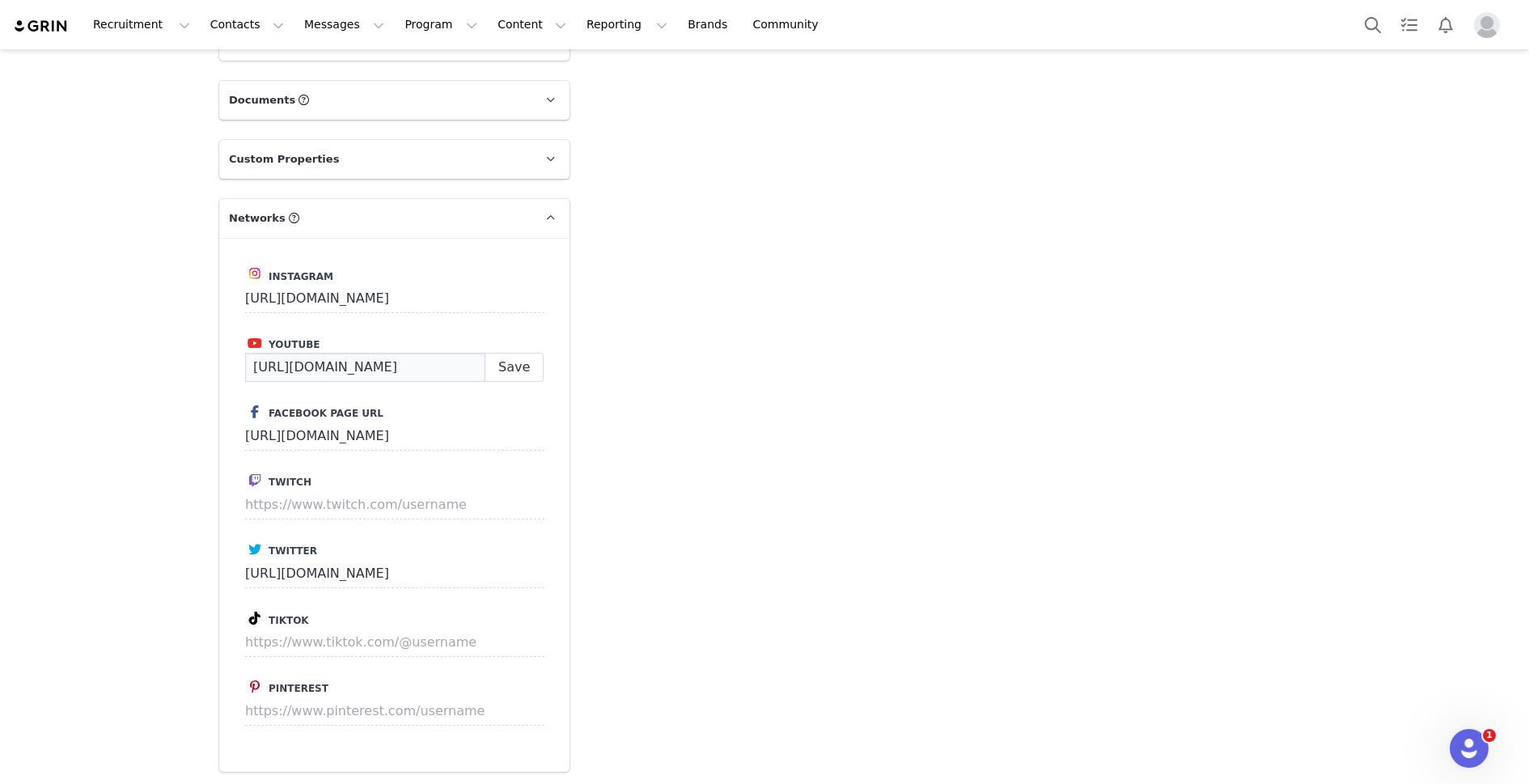
click at [431, 365] on input "https://www.youtube.com/user/LinusTechTips" at bounding box center [365, 367] width 241 height 29
drag, startPoint x: 434, startPoint y: 366, endPoint x: 406, endPoint y: 366, distance: 28.0
click at [406, 366] on input "https://www.youtube.com/user/LinusTechTips" at bounding box center [365, 367] width 241 height 29
click at [527, 367] on button "Save" at bounding box center [514, 367] width 59 height 29
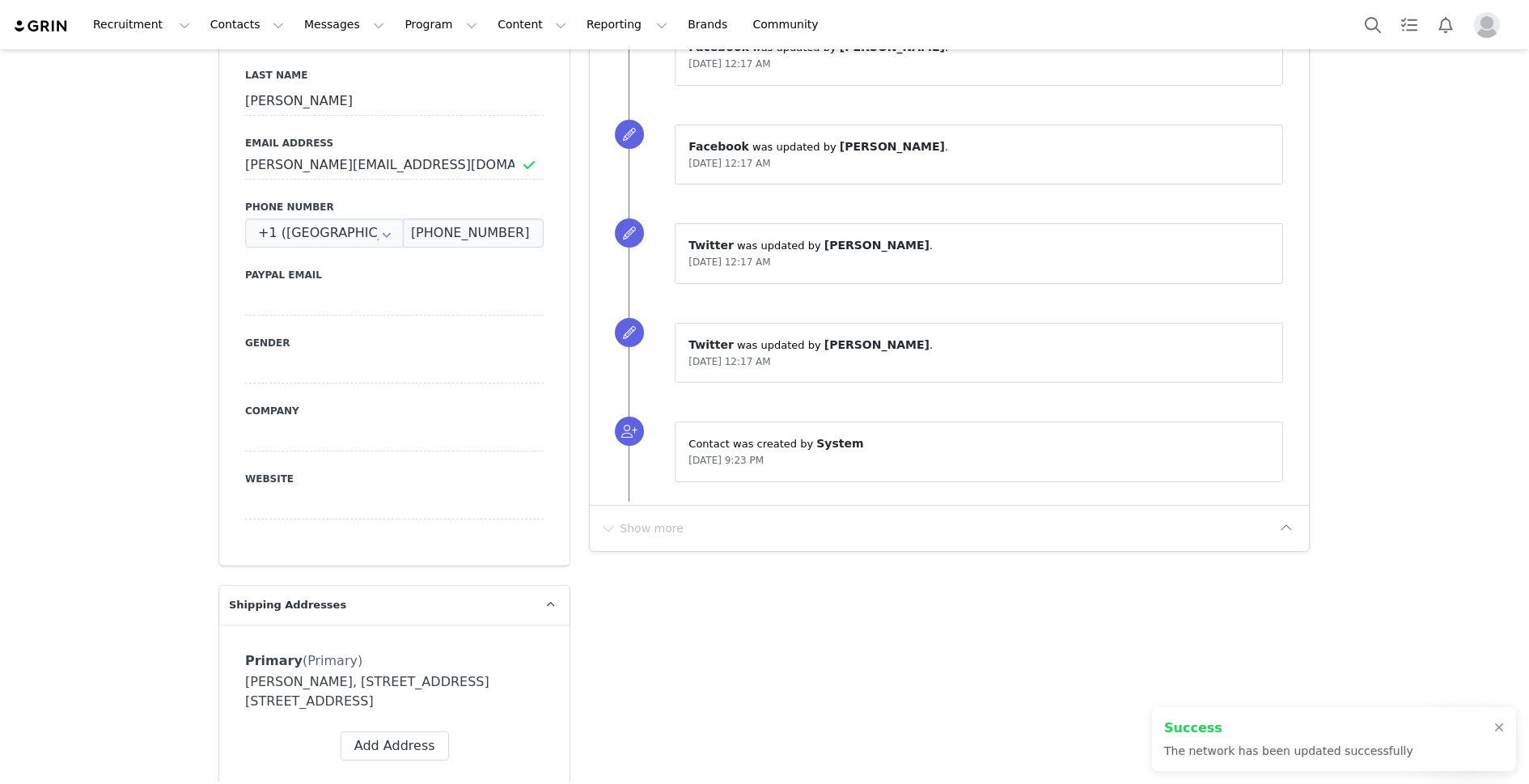
type input "https://www.youtube.com/@linustechtips"
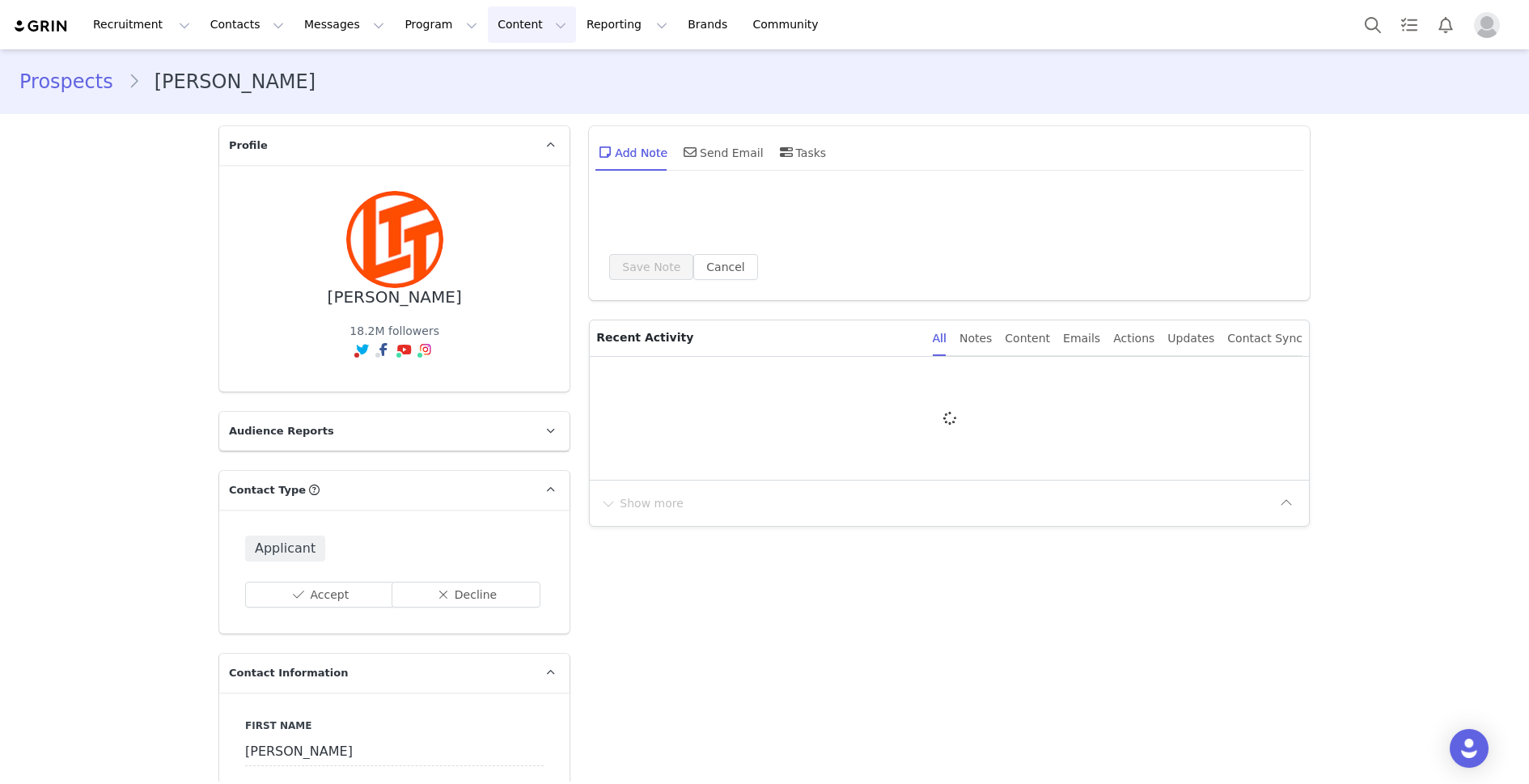
type input "+1 ([GEOGRAPHIC_DATA])"
